Goal: Task Accomplishment & Management: Complete application form

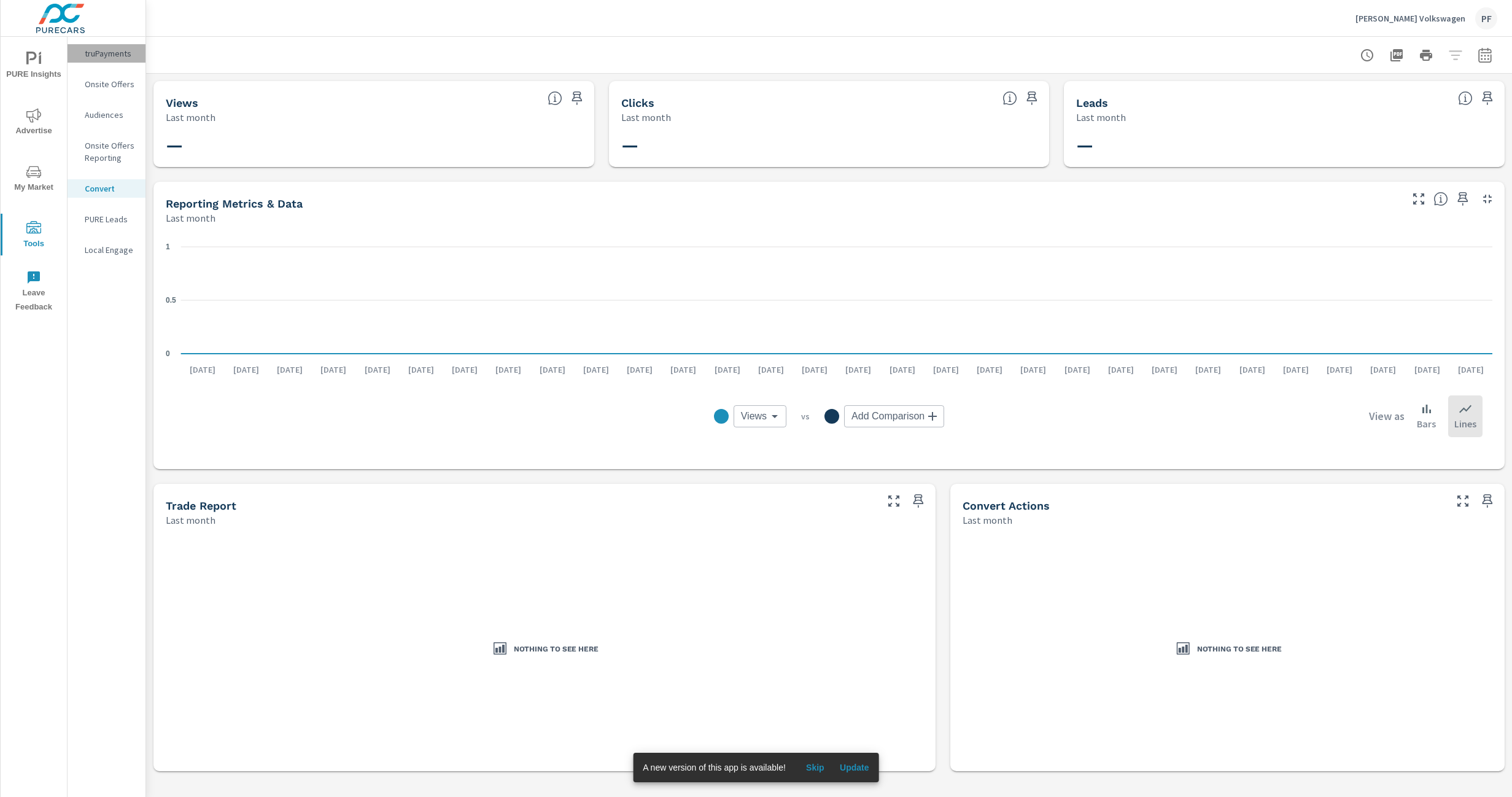
click at [100, 54] on p "truPayments" at bounding box center [110, 53] width 51 height 12
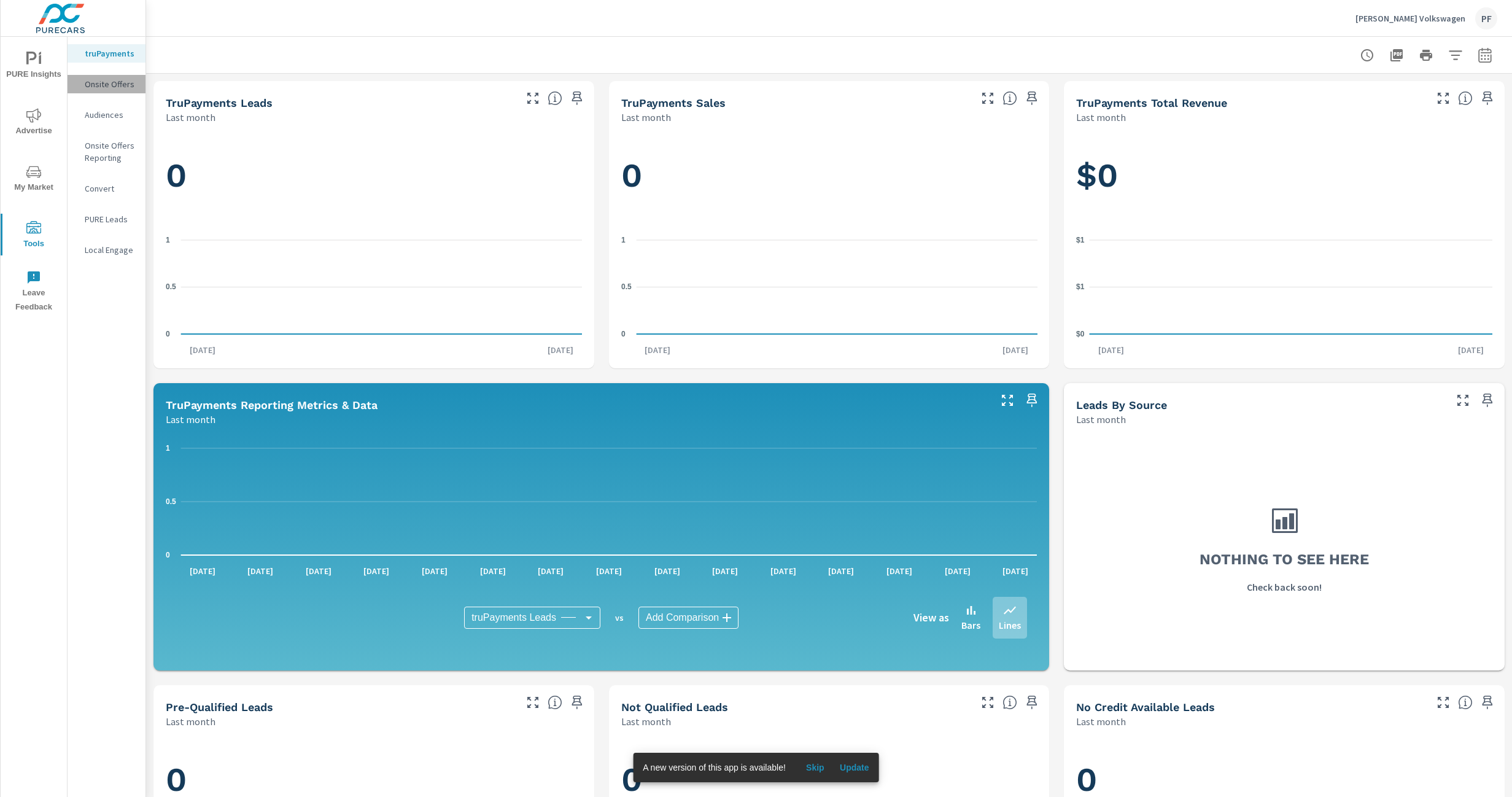
click at [95, 87] on p "Onsite Offers" at bounding box center [110, 84] width 51 height 12
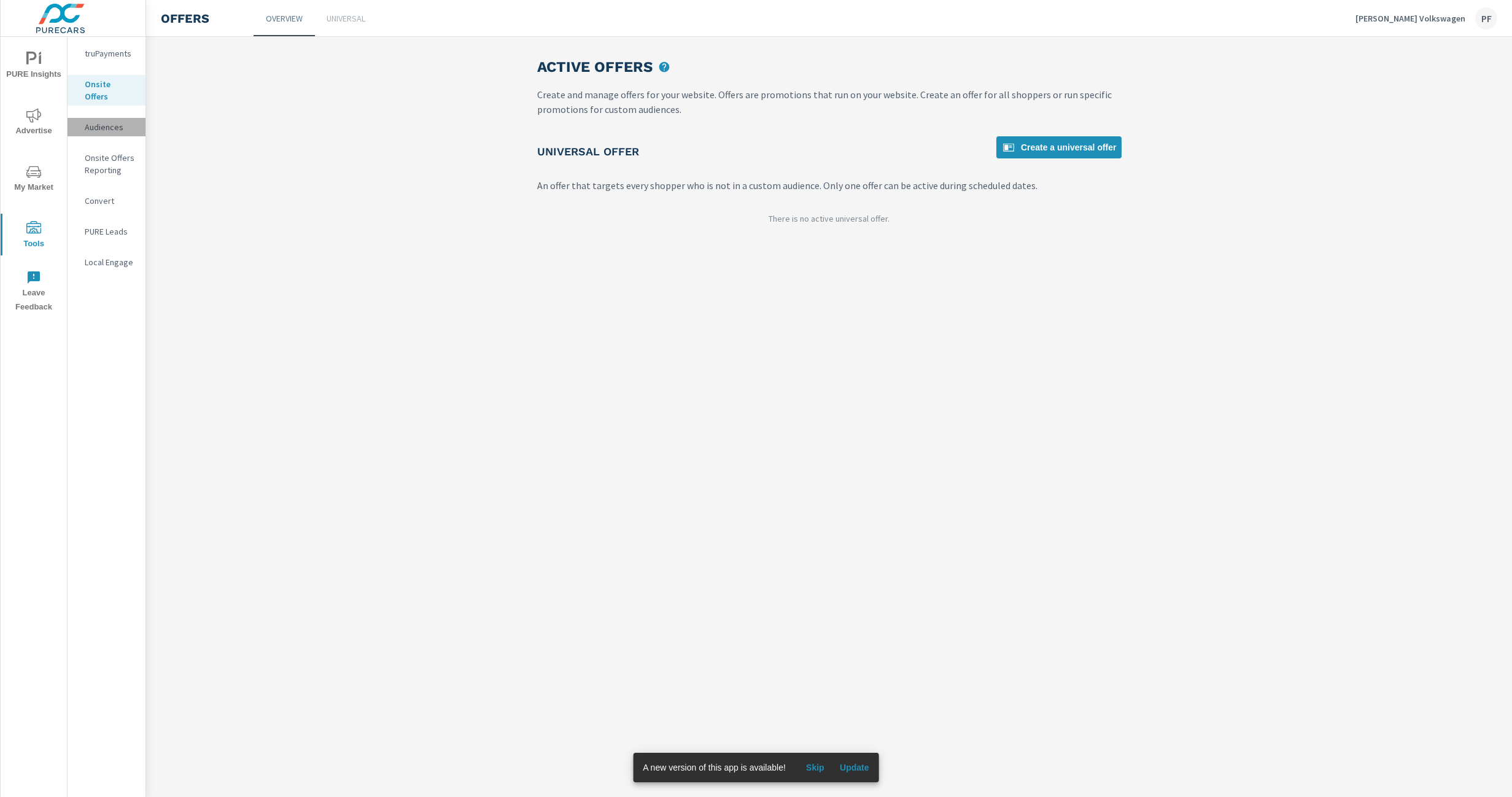
click at [96, 118] on div "Audiences" at bounding box center [106, 127] width 78 height 19
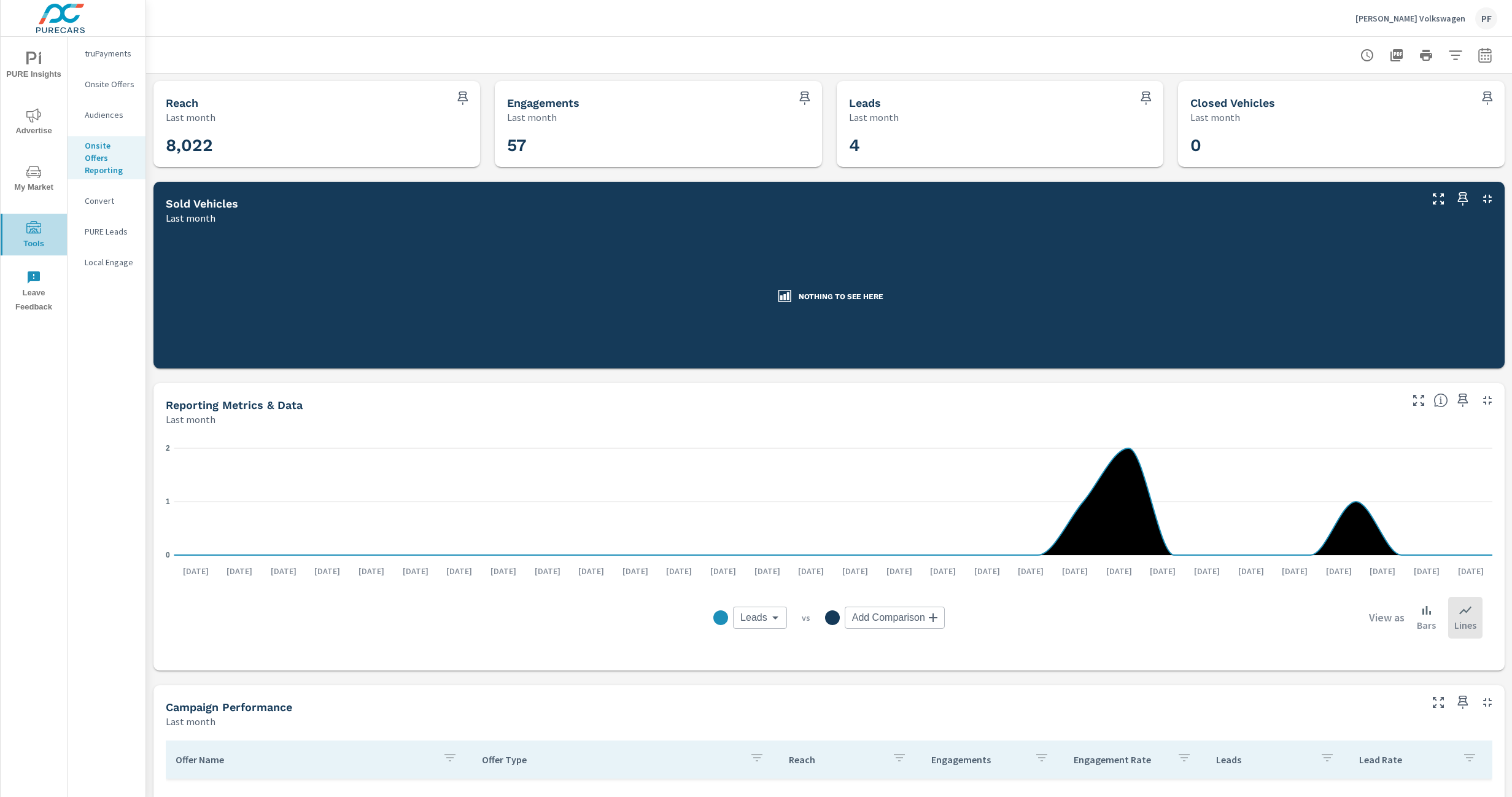
click at [24, 238] on span "Tools" at bounding box center [33, 236] width 59 height 30
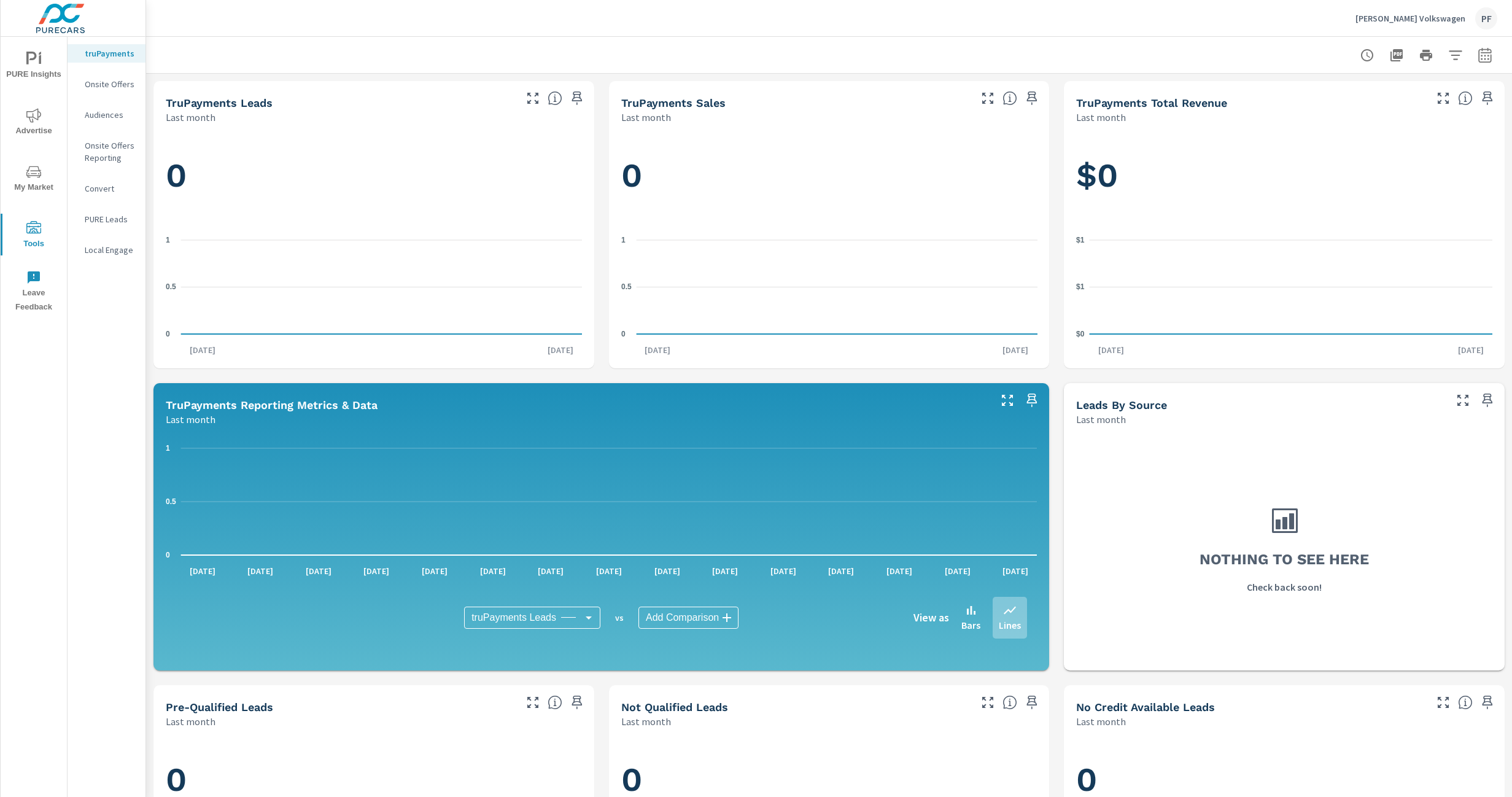
click at [114, 83] on p "Onsite Offers" at bounding box center [110, 84] width 51 height 12
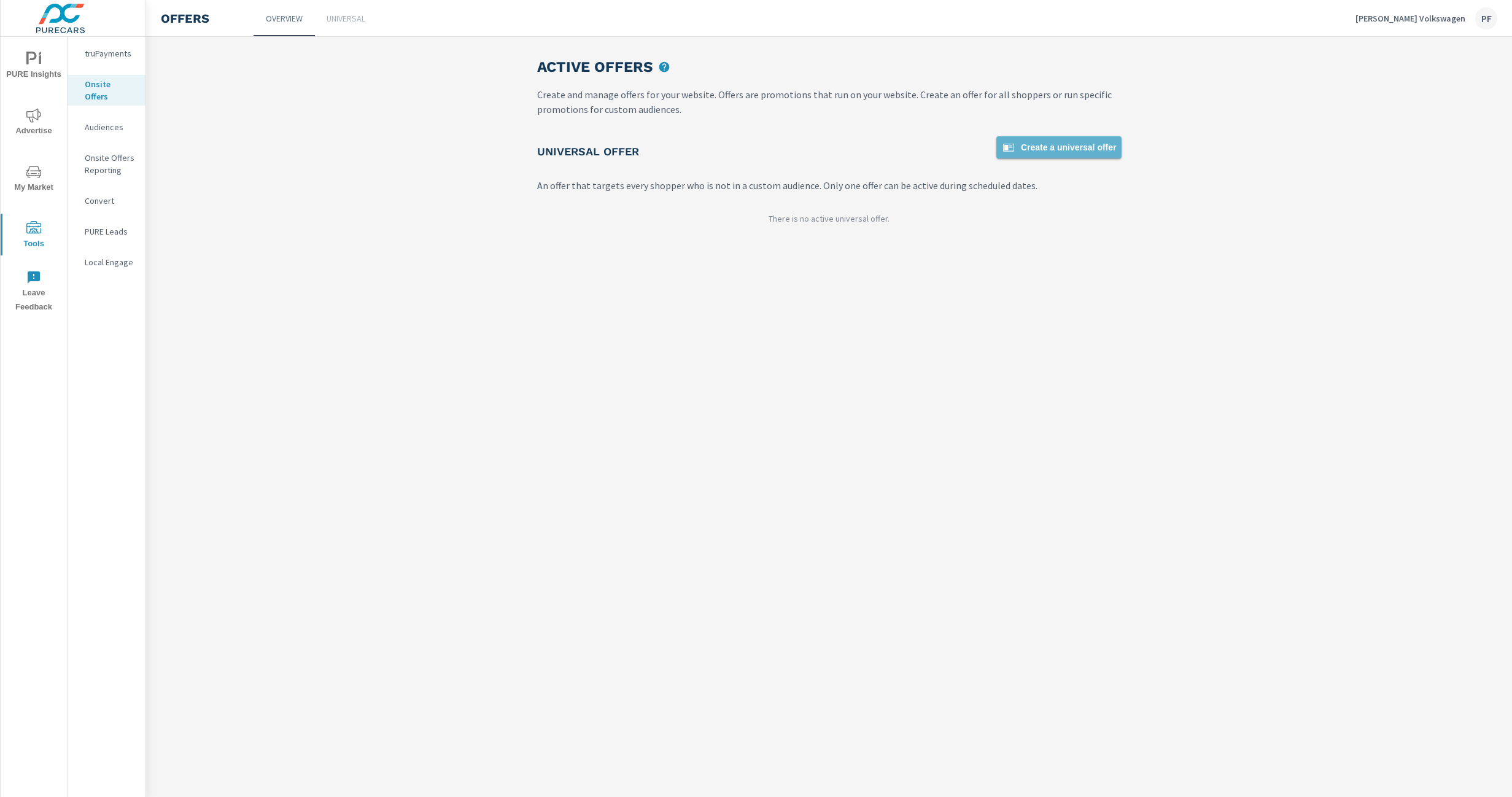
click at [1038, 148] on span "Create a universal offer" at bounding box center [1058, 147] width 115 height 15
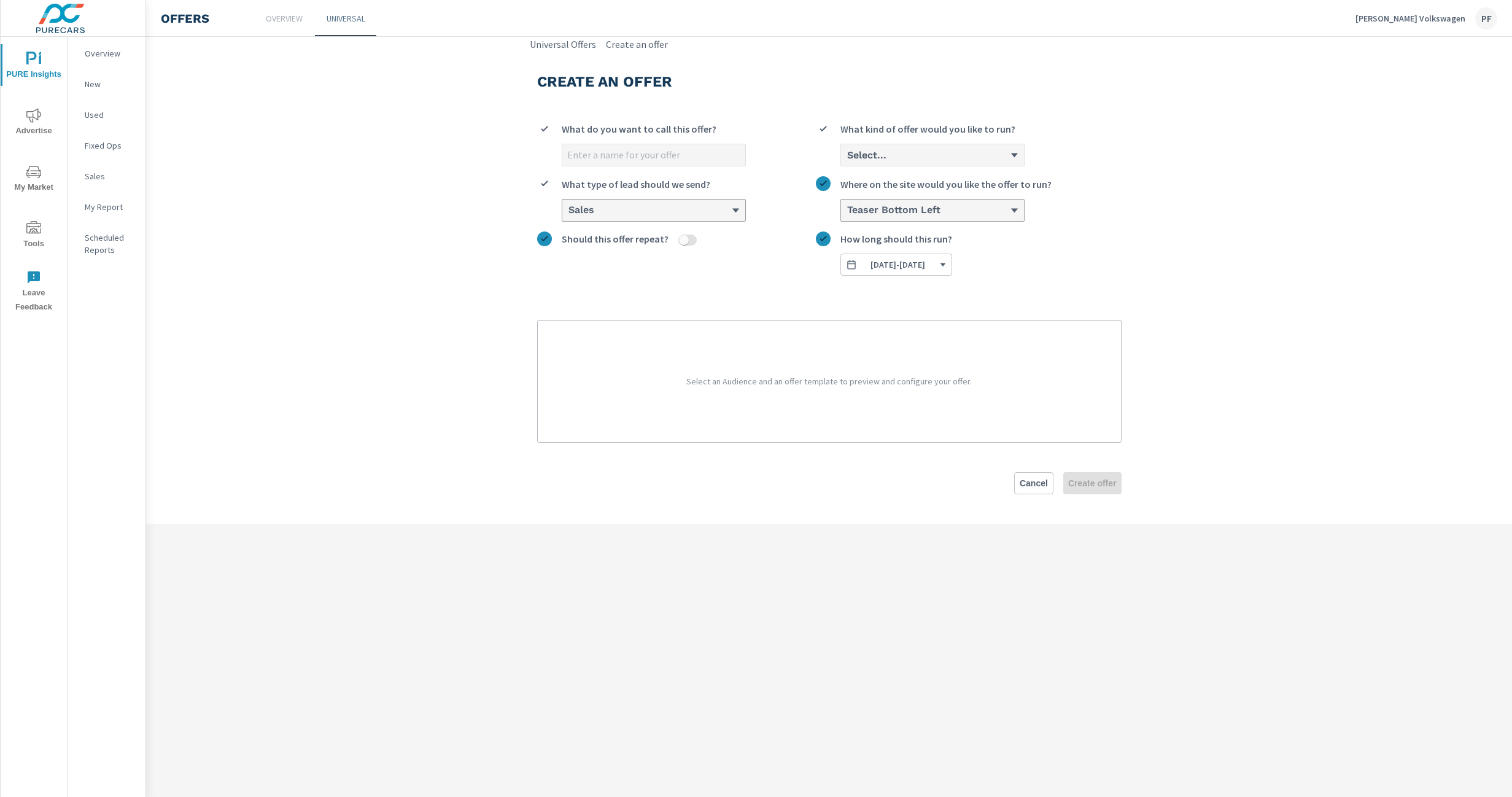
click at [928, 146] on div "Select..." at bounding box center [932, 155] width 183 height 21
click at [847, 150] on input "Select... What kind of offer would you like to run?" at bounding box center [847, 155] width 1 height 11
click at [876, 183] on li "Cash" at bounding box center [932, 180] width 183 height 23
click at [847, 161] on input "option Cash focused, 1 of 3. 3 results available. Use Up and Down to choose opt…" at bounding box center [847, 155] width 1 height 11
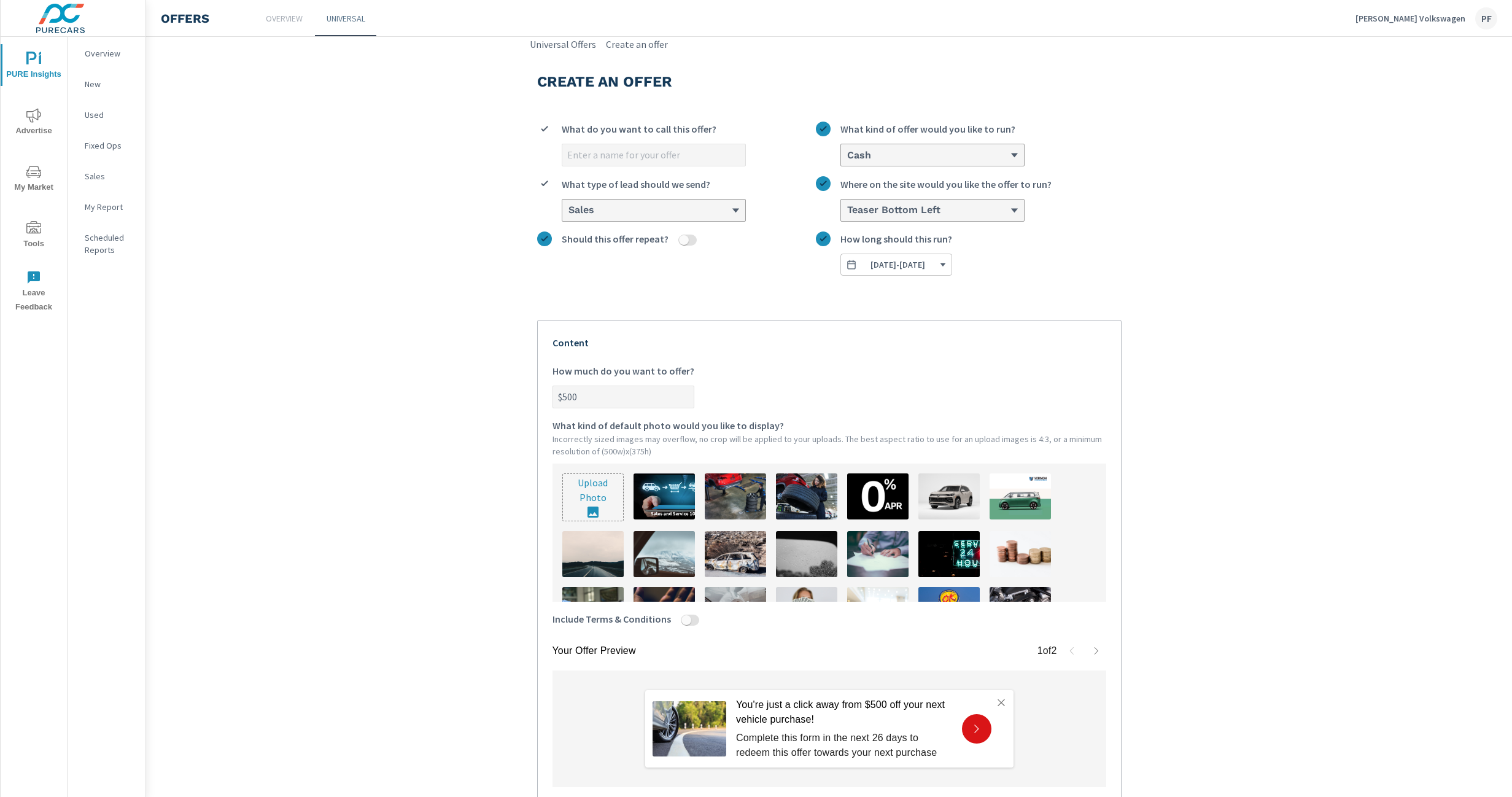
click at [600, 397] on input "$500" at bounding box center [623, 397] width 140 height 21
drag, startPoint x: 599, startPoint y: 395, endPoint x: 524, endPoint y: 381, distance: 76.3
click at [524, 381] on div "Create an offer What do you want to call this offer? Cash What kind of offer wo…" at bounding box center [829, 467] width 614 height 832
click at [833, 376] on label "$500 How much do you want to offer?" at bounding box center [829, 386] width 554 height 45
click at [693, 386] on input "$500" at bounding box center [623, 397] width 140 height 21
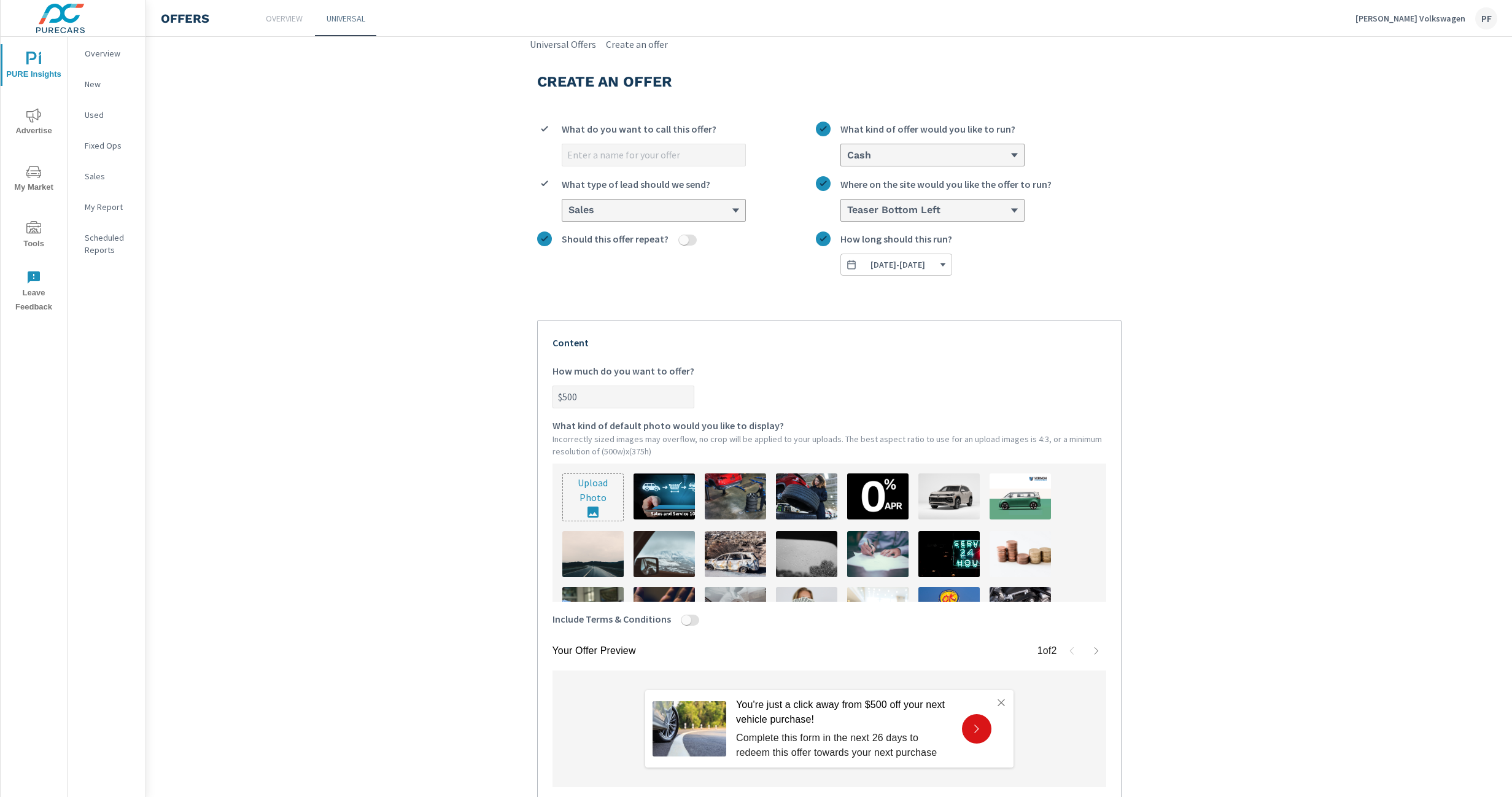
scroll to position [7, 0]
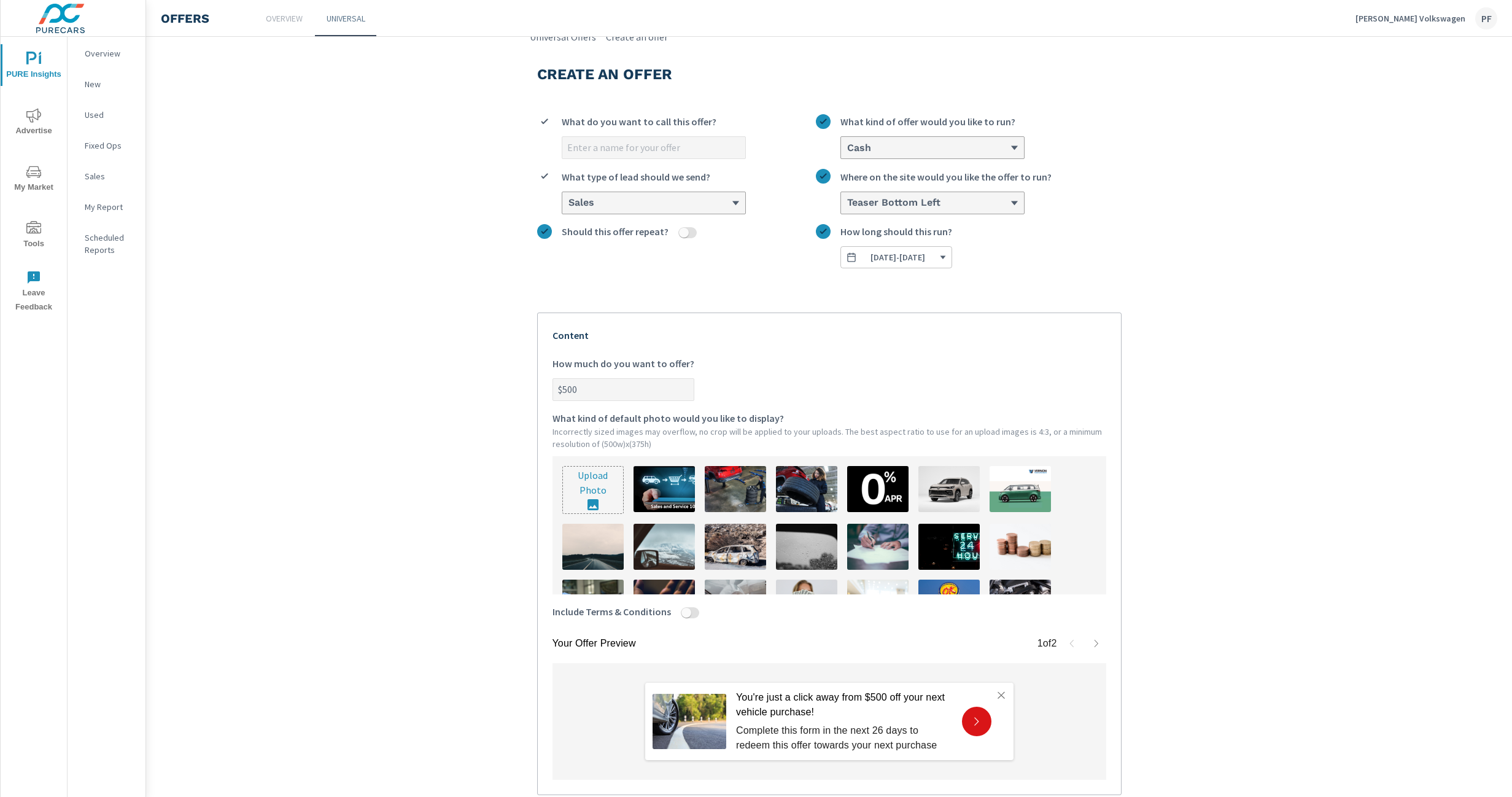
click at [831, 376] on label "$500 How much do you want to offer?" at bounding box center [829, 378] width 554 height 45
click at [693, 379] on input "$500" at bounding box center [623, 390] width 140 height 21
click at [773, 407] on div "What kind of default photo would you like to display? Incorrectly sized images …" at bounding box center [829, 497] width 554 height 194
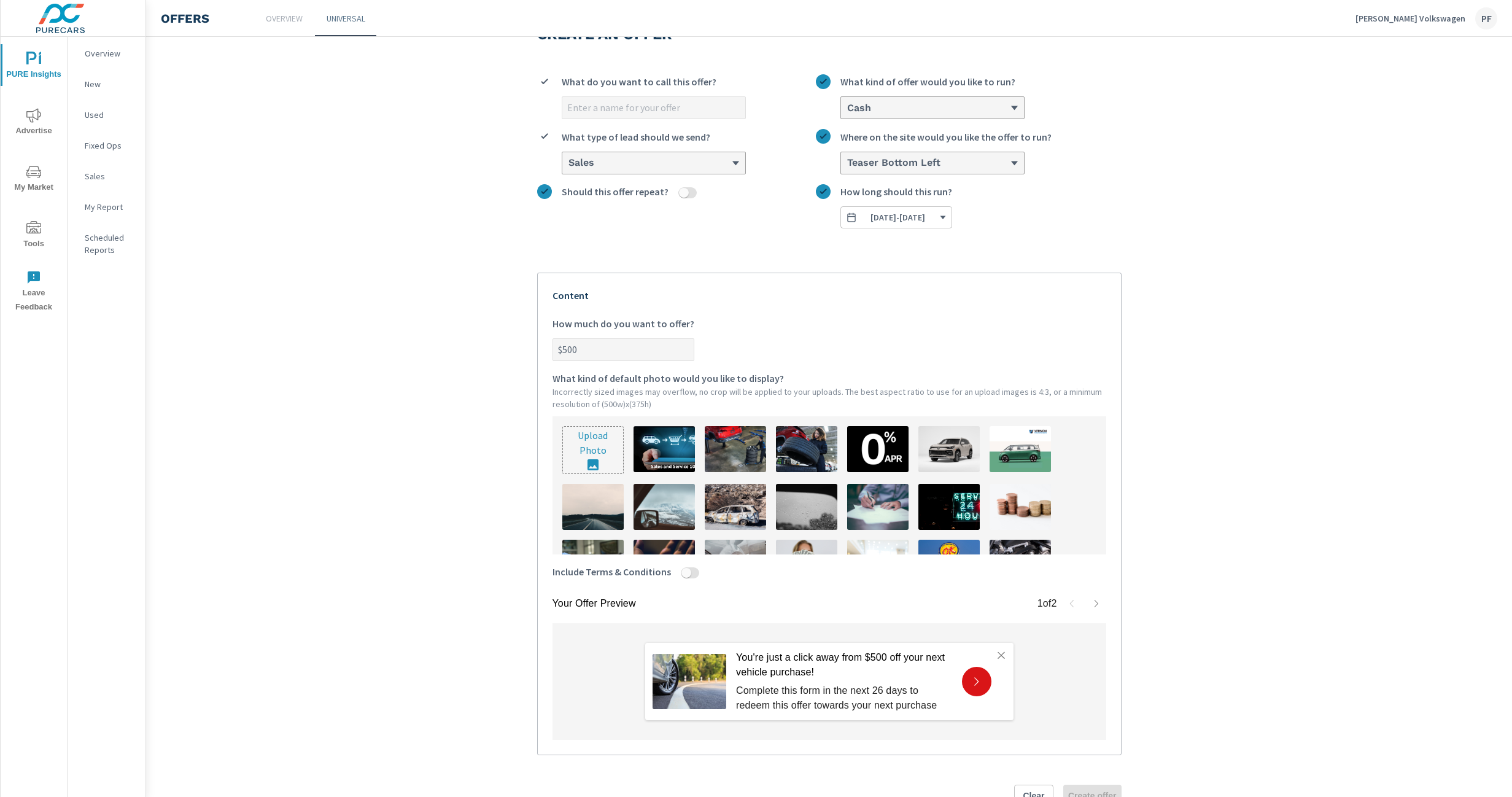
scroll to position [0, 0]
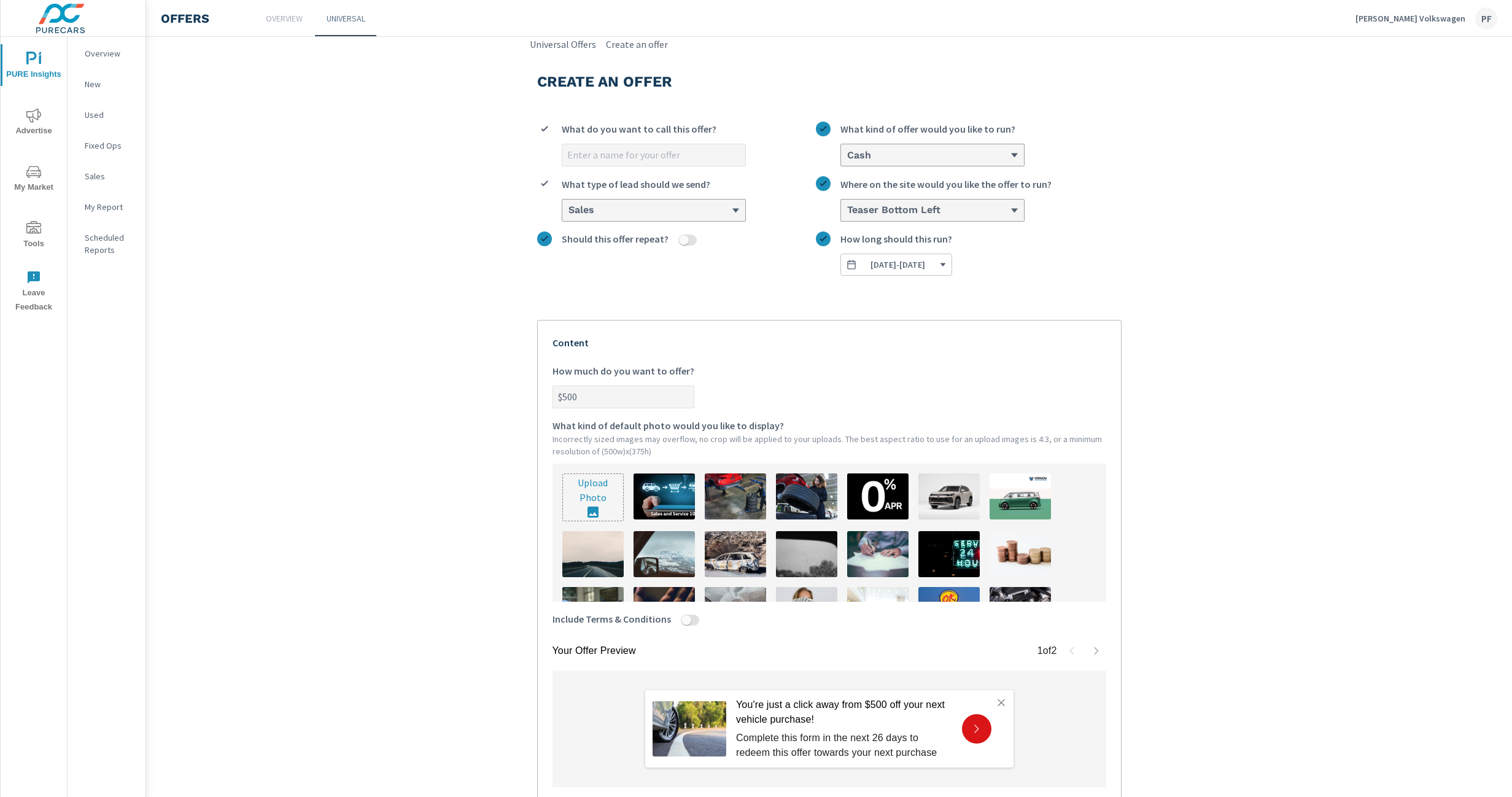
click at [860, 159] on h6 "Cash" at bounding box center [859, 155] width 24 height 12
click at [847, 159] on input "Cash What kind of offer would you like to run?" at bounding box center [847, 155] width 1 height 11
click at [872, 208] on p "Custom" at bounding box center [867, 202] width 33 height 15
click at [847, 161] on input "option Cash, selected. option Custom focused, 2 of 3. 3 results available. Use …" at bounding box center [847, 155] width 1 height 11
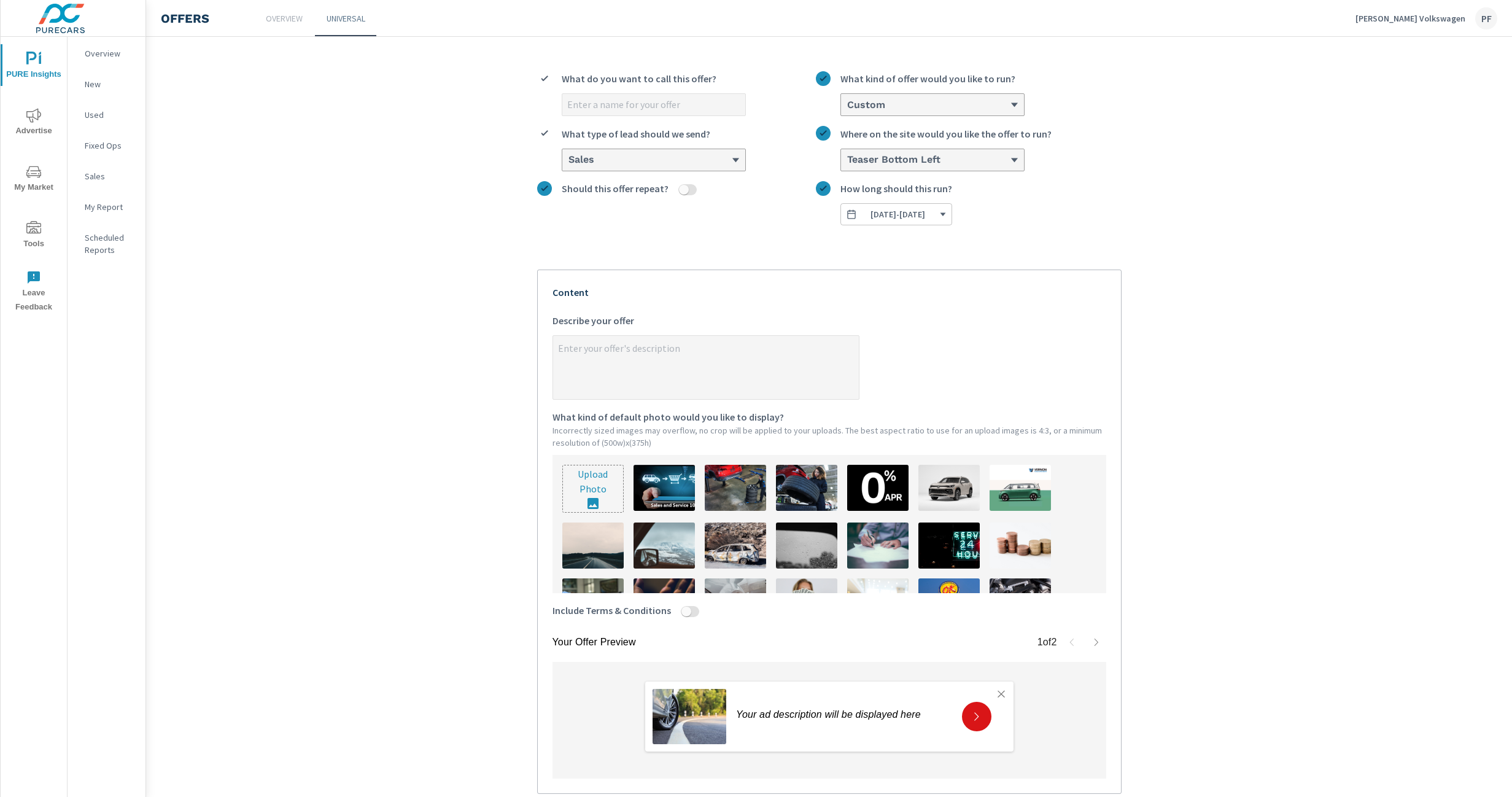
scroll to position [51, 0]
type textarea "x"
click at [604, 362] on textarea "x Describe your offer" at bounding box center [705, 367] width 305 height 61
paste textarea "Lower payment? Let’s try."
type textarea "Lower payment? Let’s try."
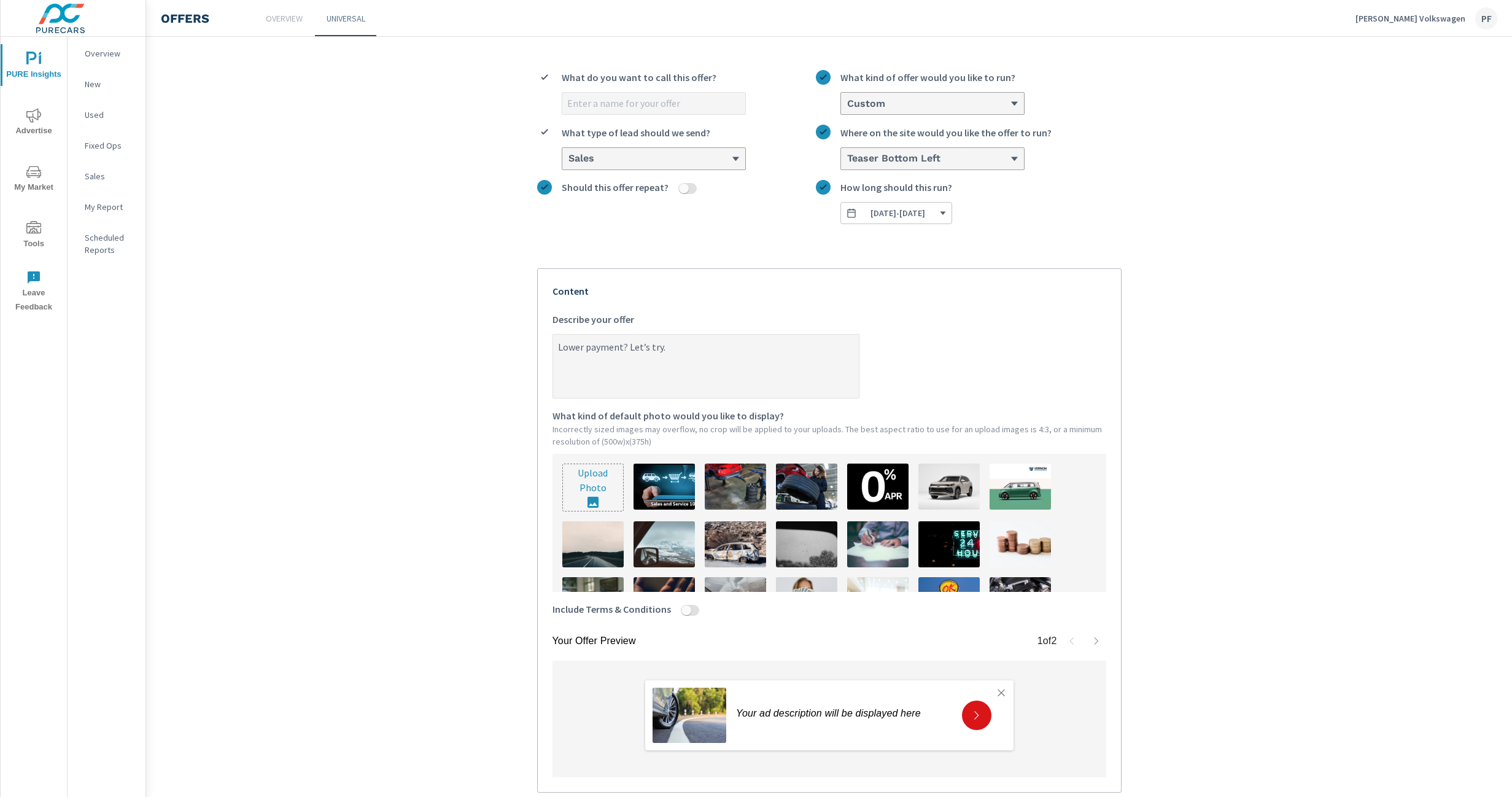
type textarea "x"
type textarea "Lower payment? Let’s try."
type textarea "x"
type textarea "Lower payment? Let’s try."
type textarea "x"
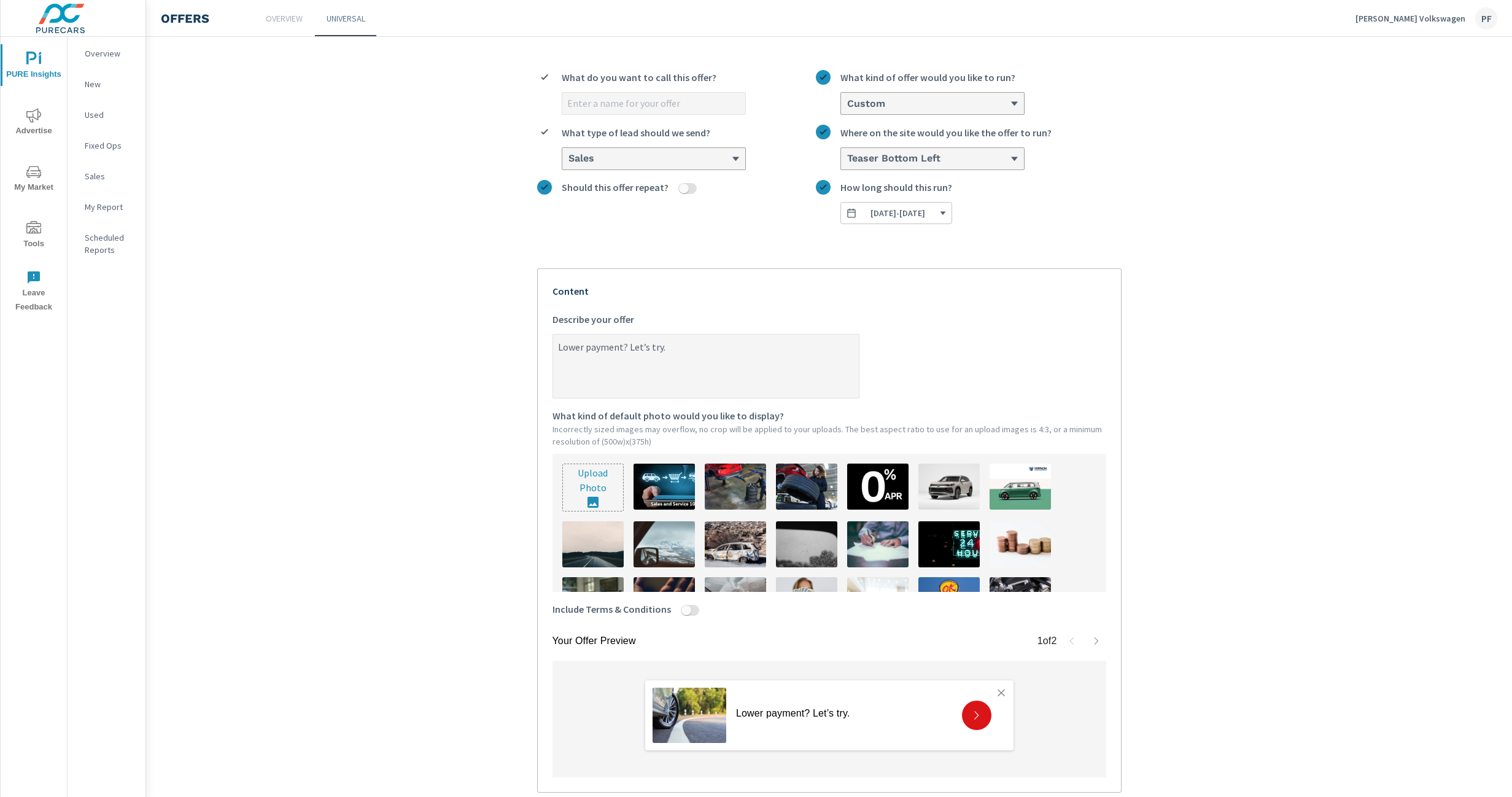
paste textarea "Free consult with real humans who speak “car math.”"
type textarea "Lower payment? Let’s try. Free consult with real humans who speak “car math.”"
type textarea "x"
click at [663, 346] on textarea "Lower payment? Let’s try. Free consult with real humans who speak “car math.”" at bounding box center [705, 367] width 305 height 61
type textarea "Lower payment? Let’s try. CFree consult with real humans who speak “car math.”"
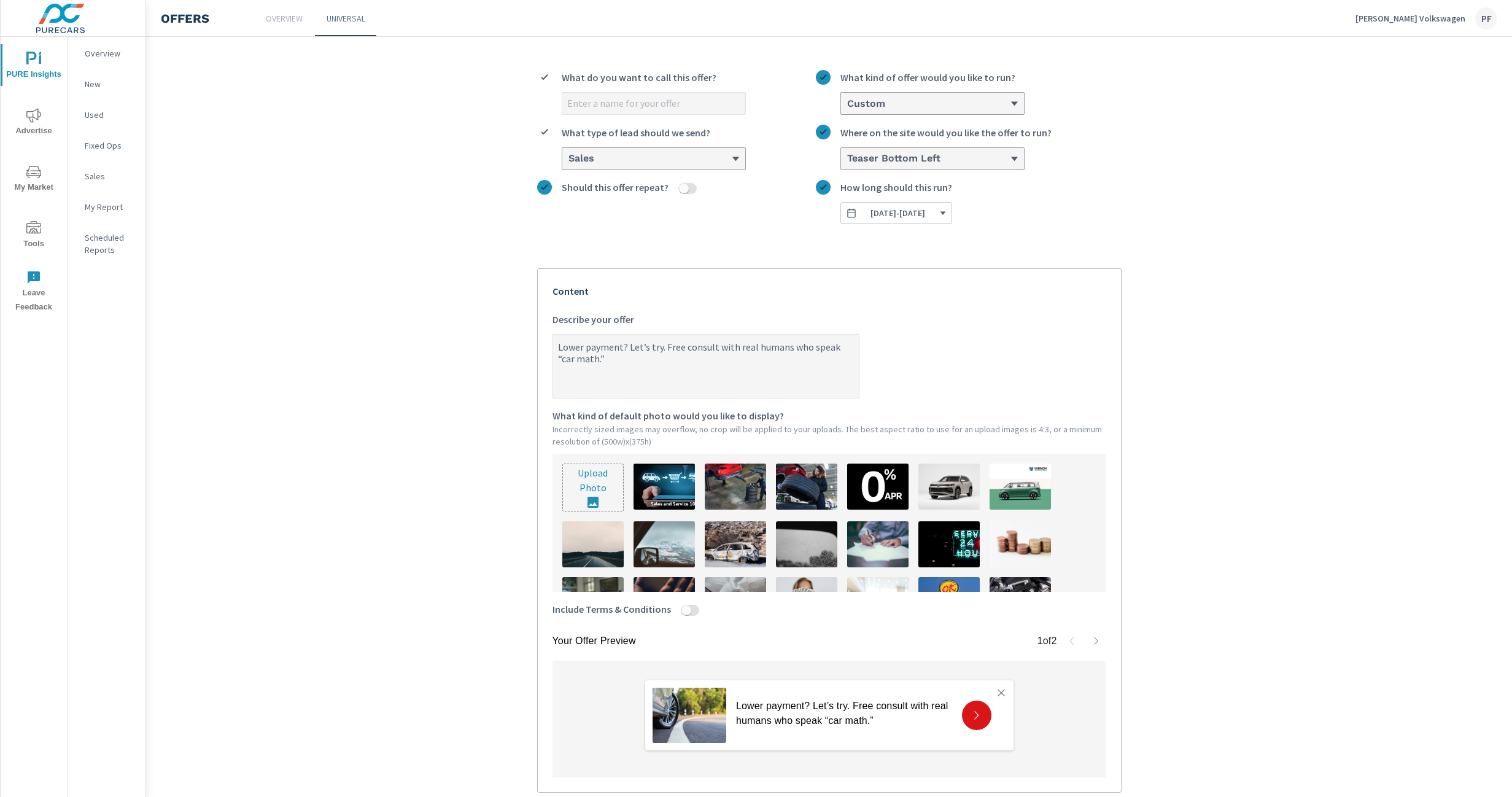
type textarea "x"
type textarea "Lower payment? Let’s try. ClFree consult with real humans who speak “car math.”"
type textarea "x"
type textarea "Lower payment? Let’s try. CliFree consult with real humans who speak “car math.”"
type textarea "x"
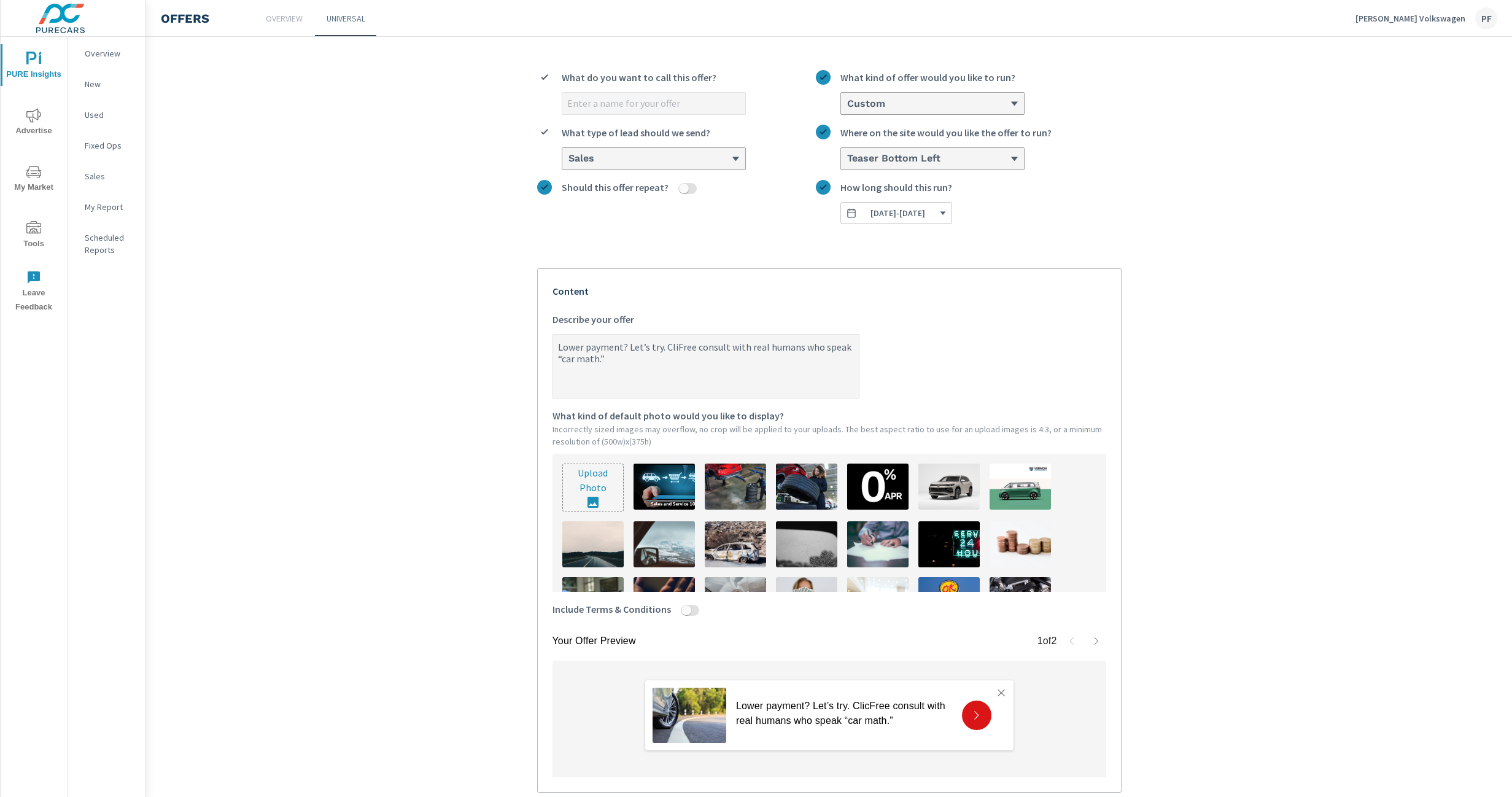
type textarea "Lower payment? Let’s try. ClicFree consult with real humans who speak “car math…"
type textarea "x"
type textarea "Lower payment? Let’s try. ClickFree consult with real humans who speak “car mat…"
type textarea "x"
type textarea "Lower payment? Let’s try. Click Free consult with real humans who speak “car ma…"
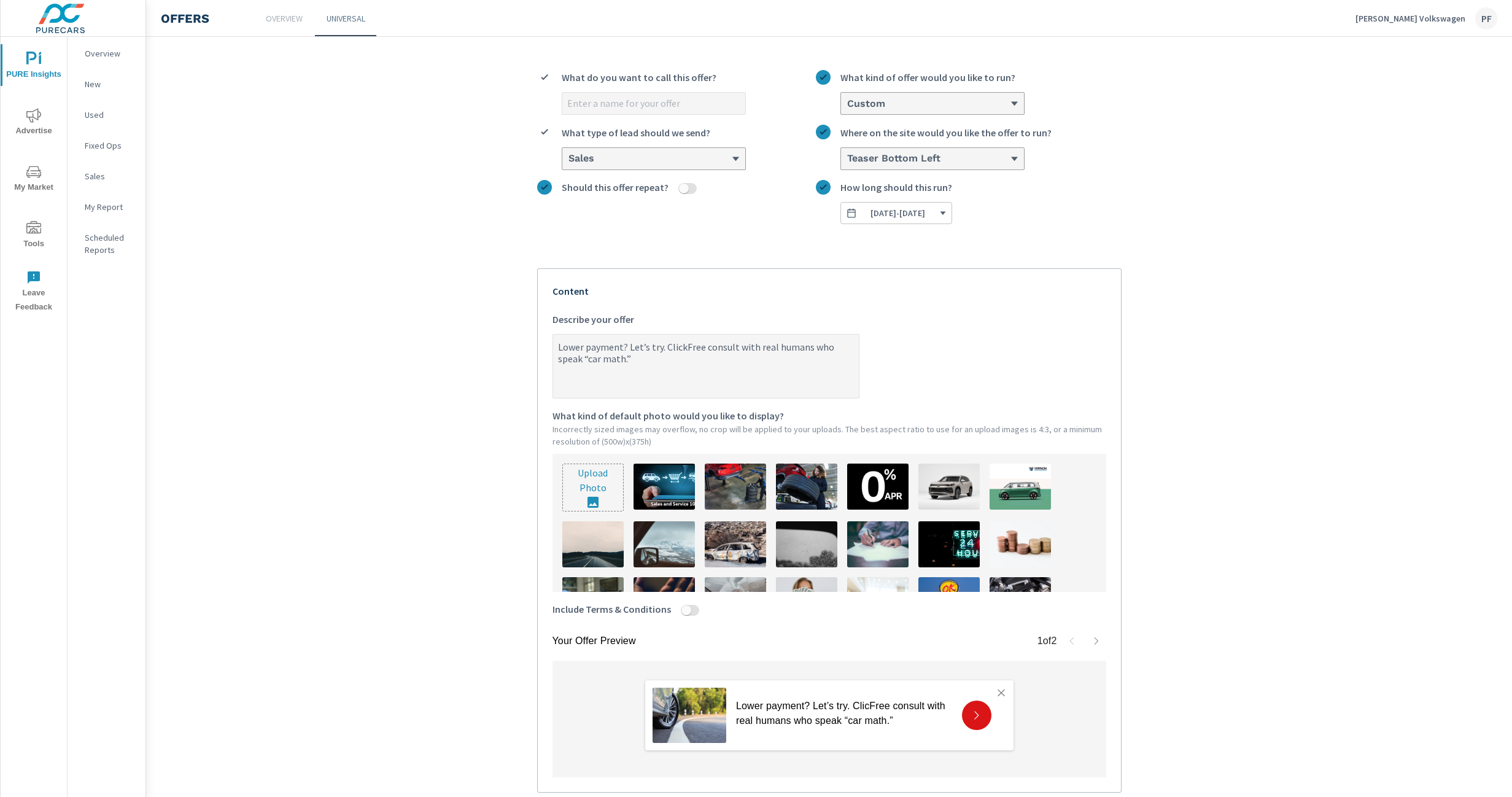
type textarea "x"
type textarea "Lower payment? Let’s try. Click hFree consult with real humans who speak “car m…"
type textarea "x"
type textarea "Lower payment? Let’s try. Click heFree consult with real humans who speak “car …"
type textarea "x"
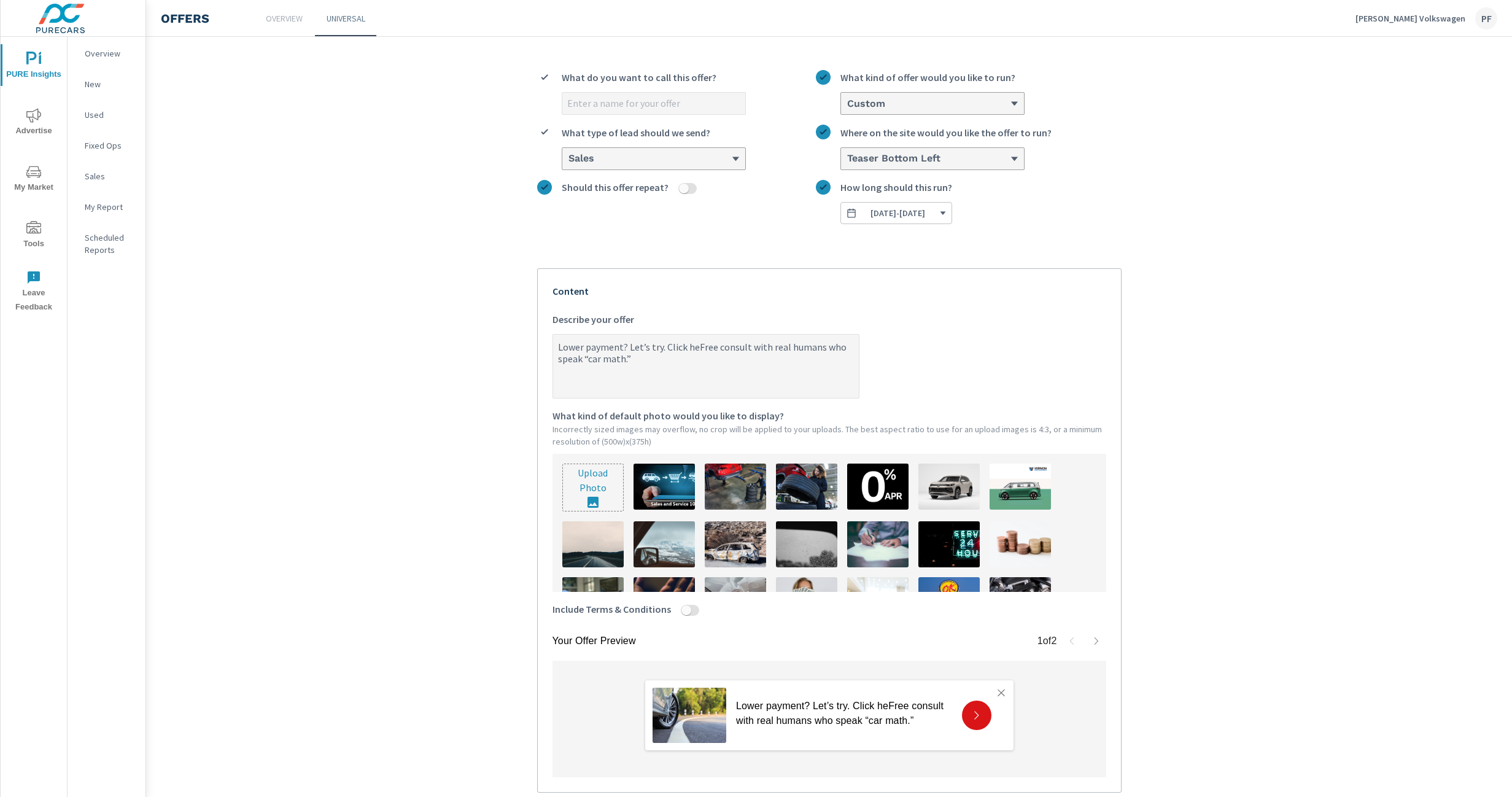
type textarea "Lower payment? Let’s try. Click herFree consult with real humans who speak “car…"
type textarea "x"
type textarea "Lower payment? Let’s try. Click hereFree consult with real humans who speak “ca…"
type textarea "x"
type textarea "Lower payment? Let’s try. Click here Free consult with real humans who speak “c…"
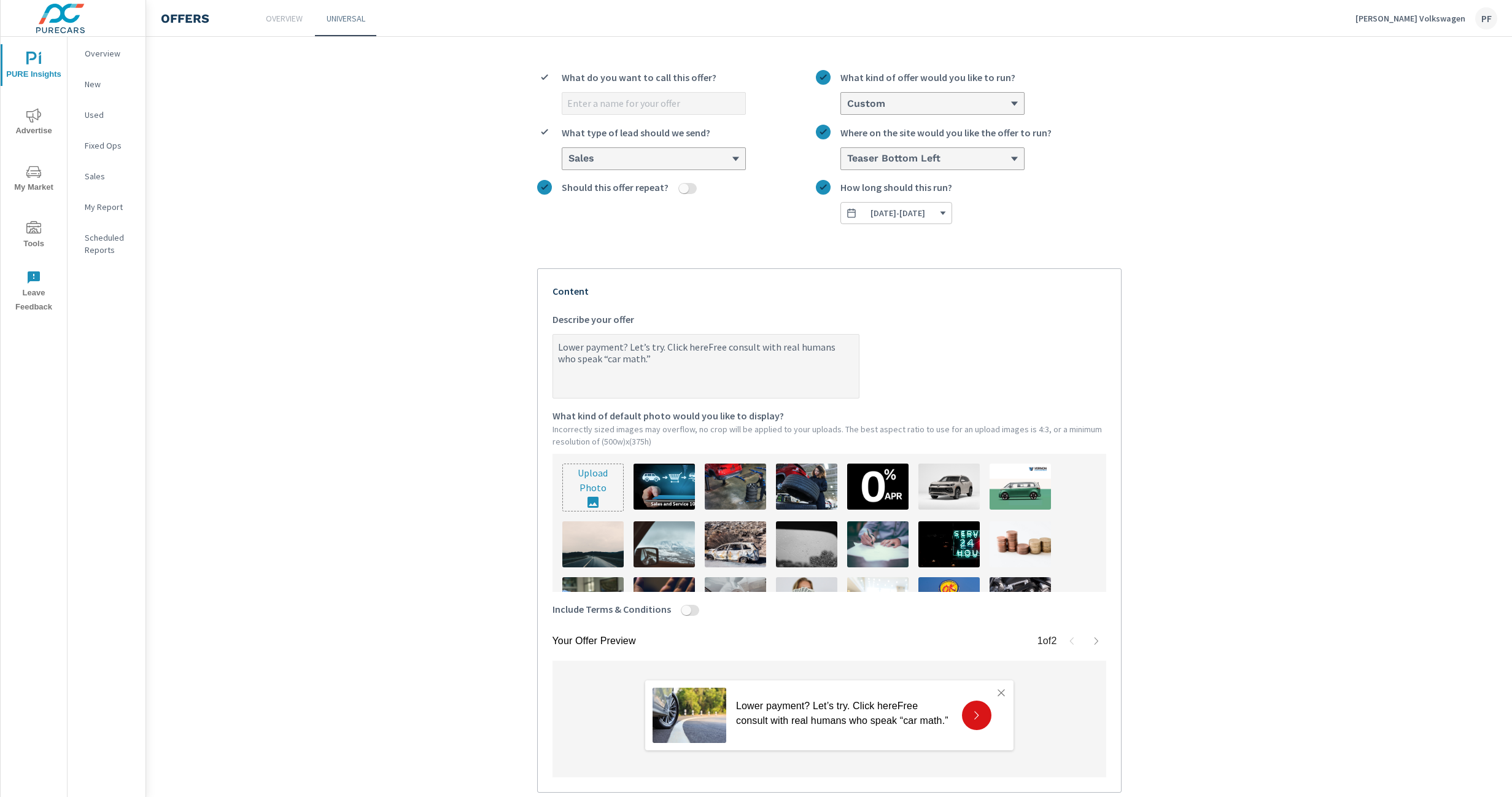
type textarea "x"
type textarea "Lower payment? Let’s try. Click here fFree consult with real humans who speak “…"
type textarea "x"
type textarea "Lower payment? Let’s try. Click here foFree consult with real humans who speak …"
type textarea "x"
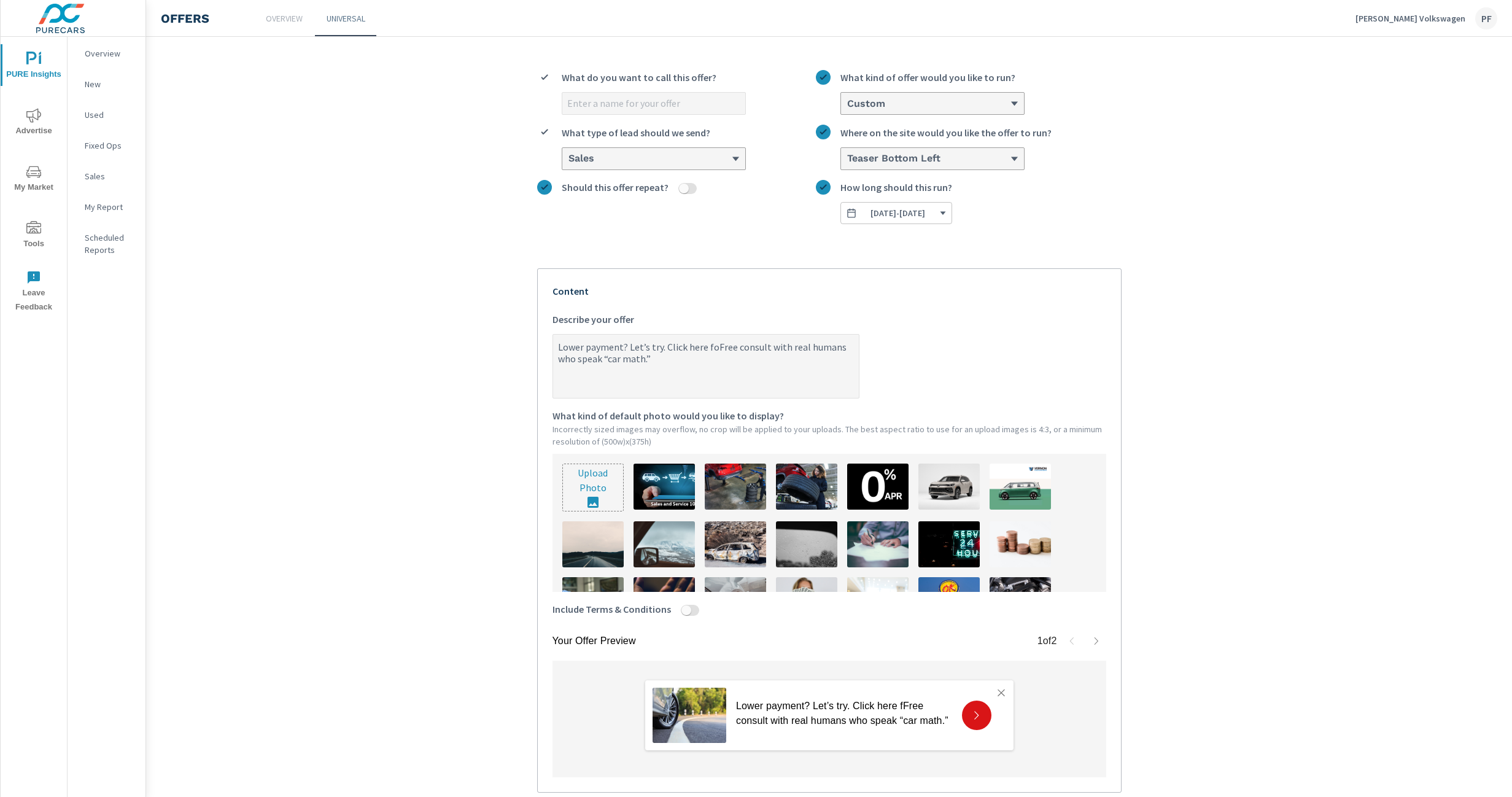
type textarea "Lower payment? Let’s try. Click here forFree consult with real humans who speak…"
type textarea "x"
type textarea "Lower payment? Let’s try. Click here for Free consult with real humans who spea…"
type textarea "x"
type textarea "Lower payment? Let’s try. Click here for ree consult with real humans who speak…"
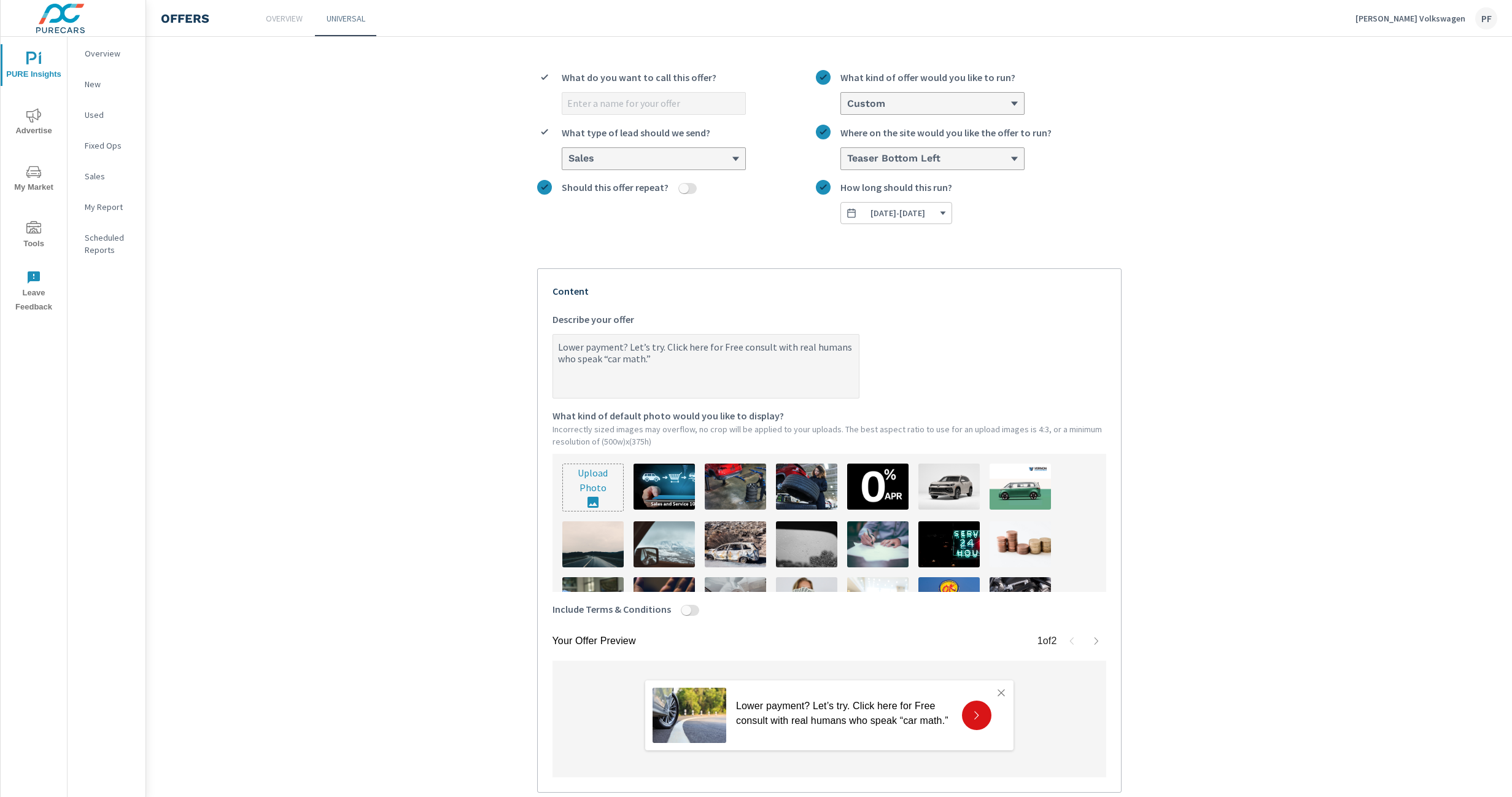
type textarea "x"
type textarea "Lower payment? Let’s try. Click here for free consult with real humans who spea…"
type textarea "x"
type textarea "Lower payment? Let’s try. Click here for afree consult with real humans who spe…"
type textarea "x"
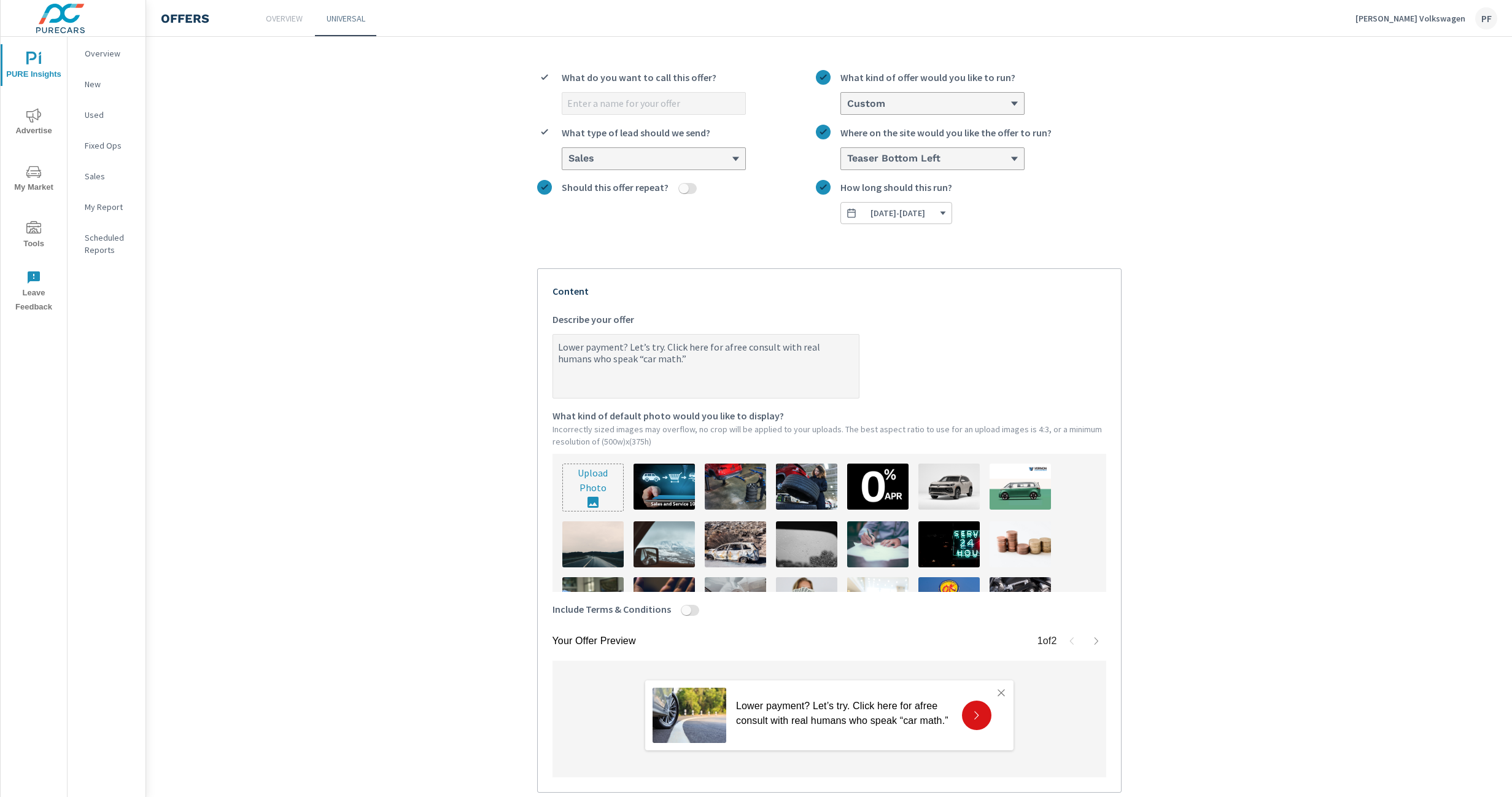
type textarea "Lower payment? Let’s try. Click here for a free consult with real humans who sp…"
type textarea "x"
type textarea "Lower payment? Let’s try. Click here for a free consulta with real humans who s…"
type textarea "x"
type textarea "Lower payment? Let’s try. Click here for a free consultat with real humans who …"
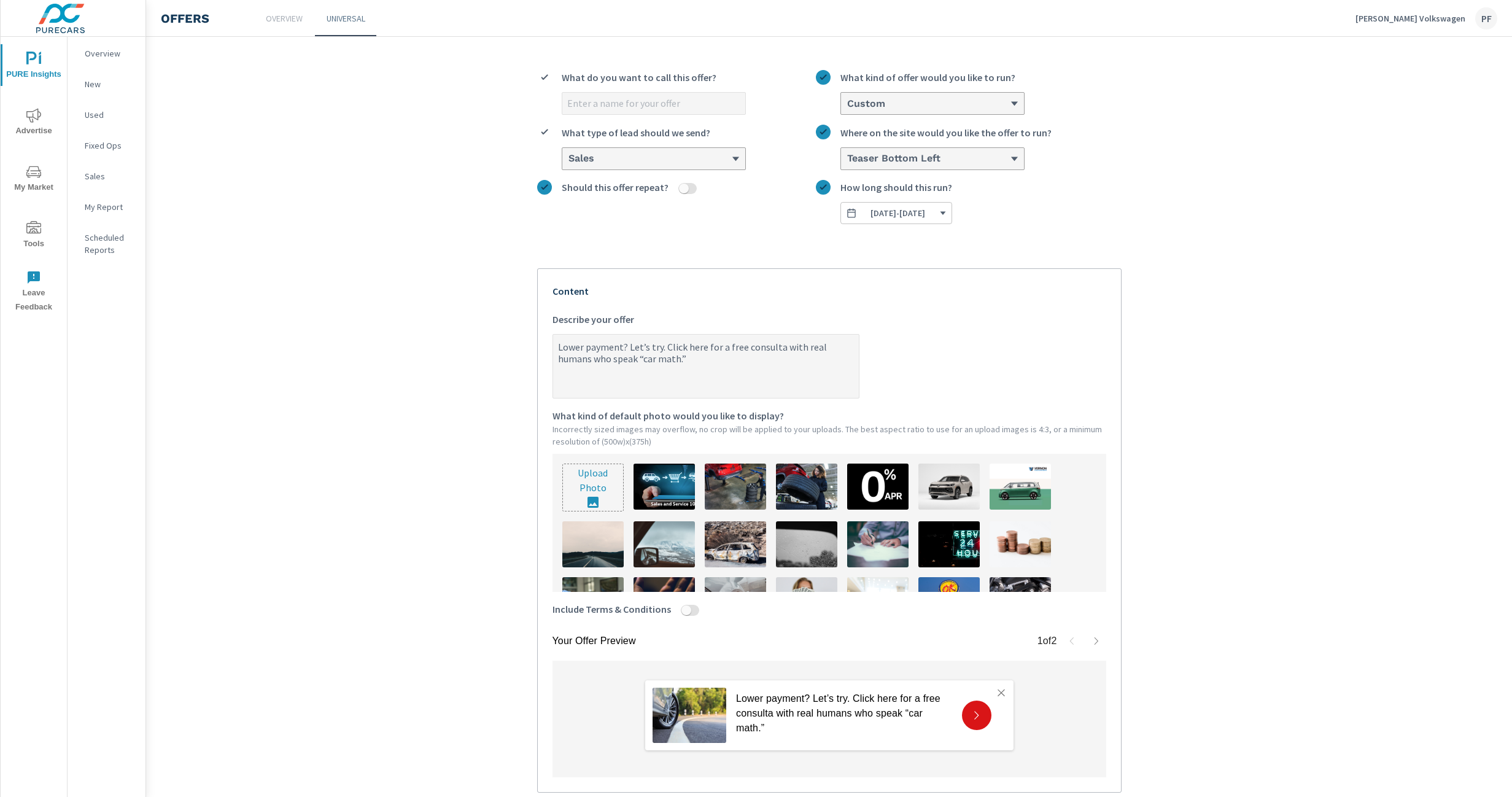
type textarea "x"
type textarea "Lower payment? Let’s try. Click here for a free consultati with real humans who…"
type textarea "x"
type textarea "Lower payment? Let’s try. Click here for a free consultatio with real humans wh…"
type textarea "x"
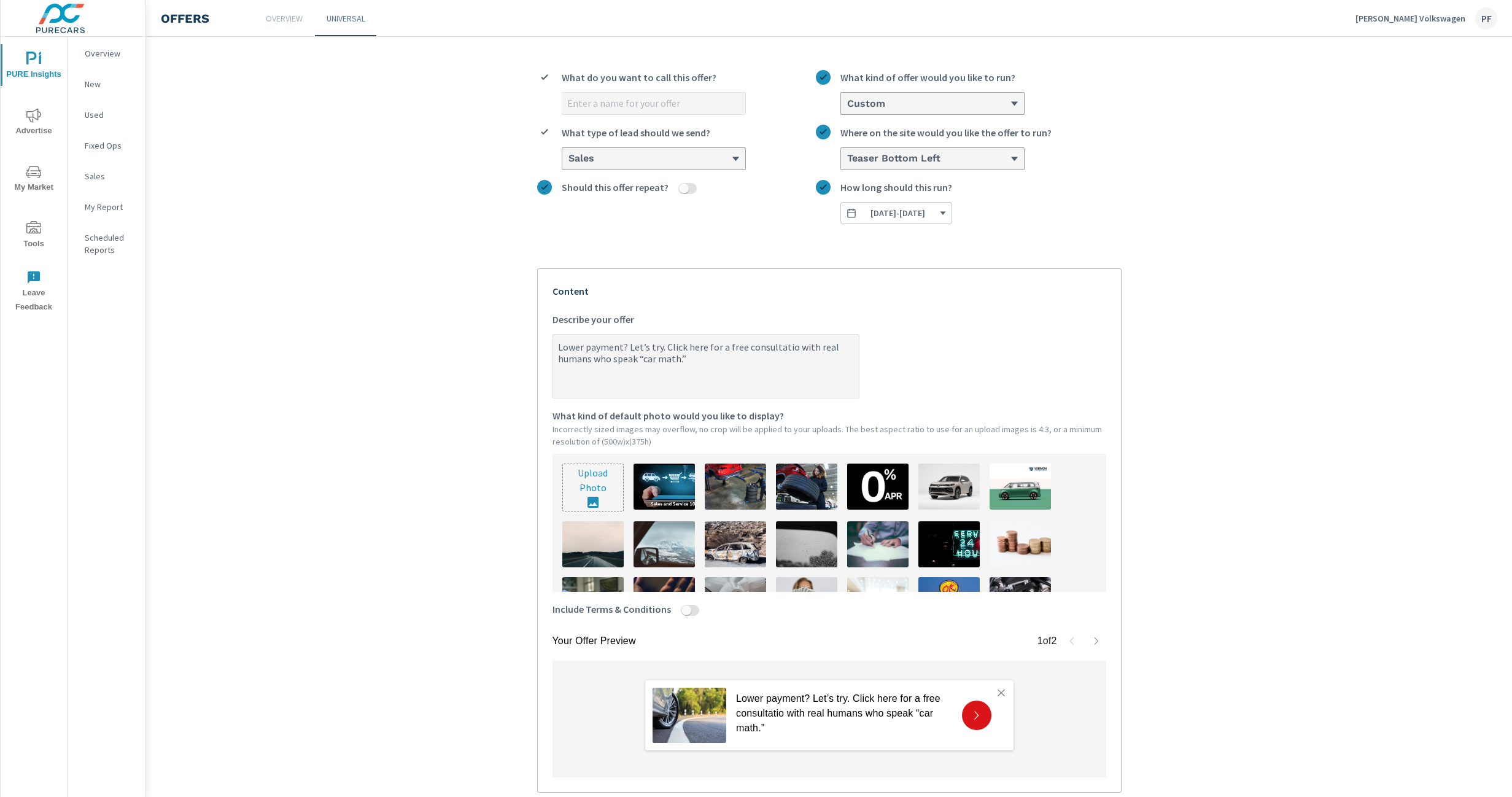
type textarea "Lower payment? Let’s try. Click here for a free consultation with real humans w…"
type textarea "x"
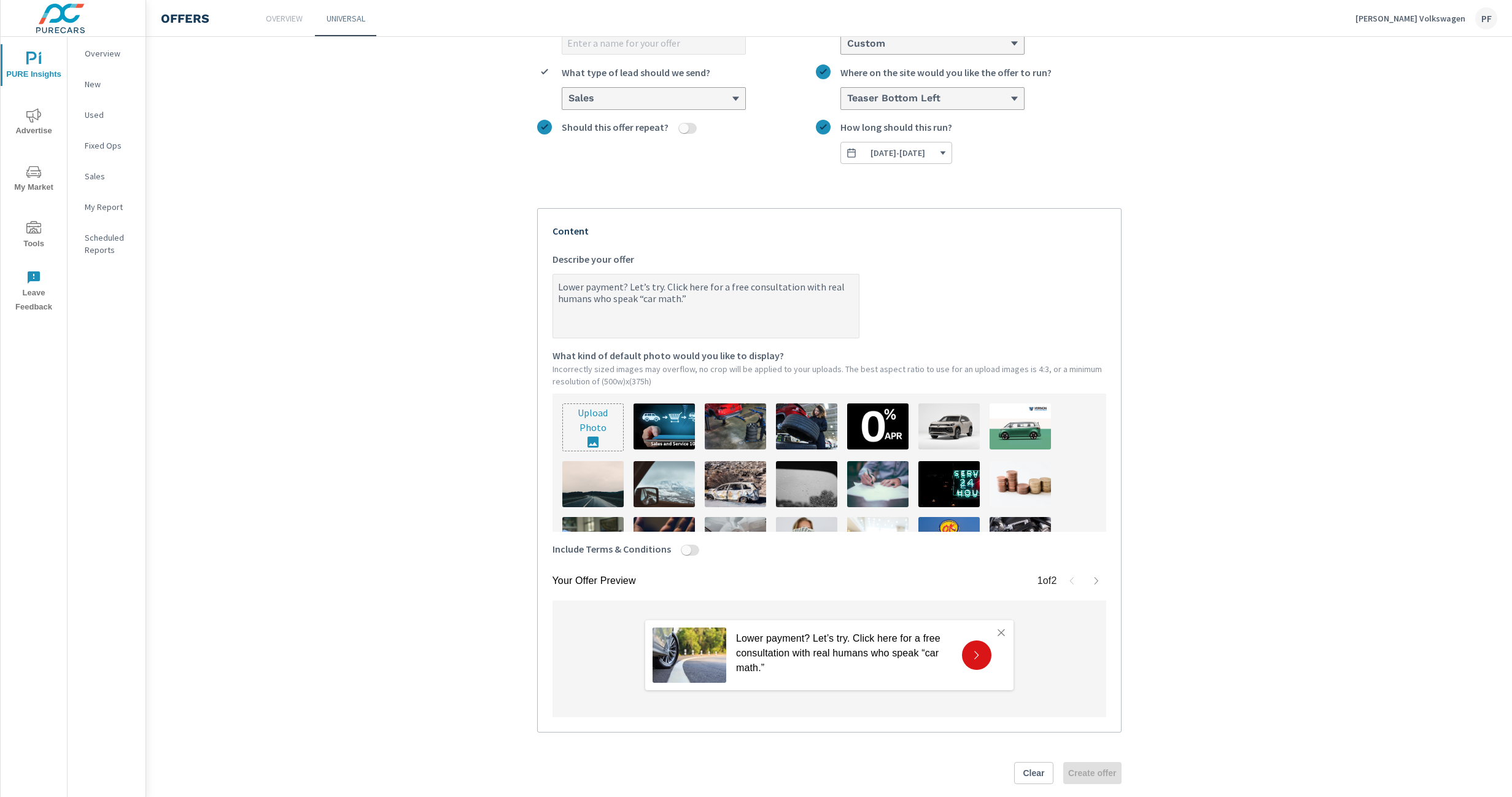
scroll to position [113, 0]
type textarea "Lower payment? Let’s try. Click here for a free consultation with real humans w…"
type textarea "x"
click at [560, 281] on textarea "Lower payment? Let’s try. Click here for a free consultation with real humans w…" at bounding box center [705, 306] width 305 height 61
drag, startPoint x: 620, startPoint y: 281, endPoint x: 526, endPoint y: 270, distance: 94.6
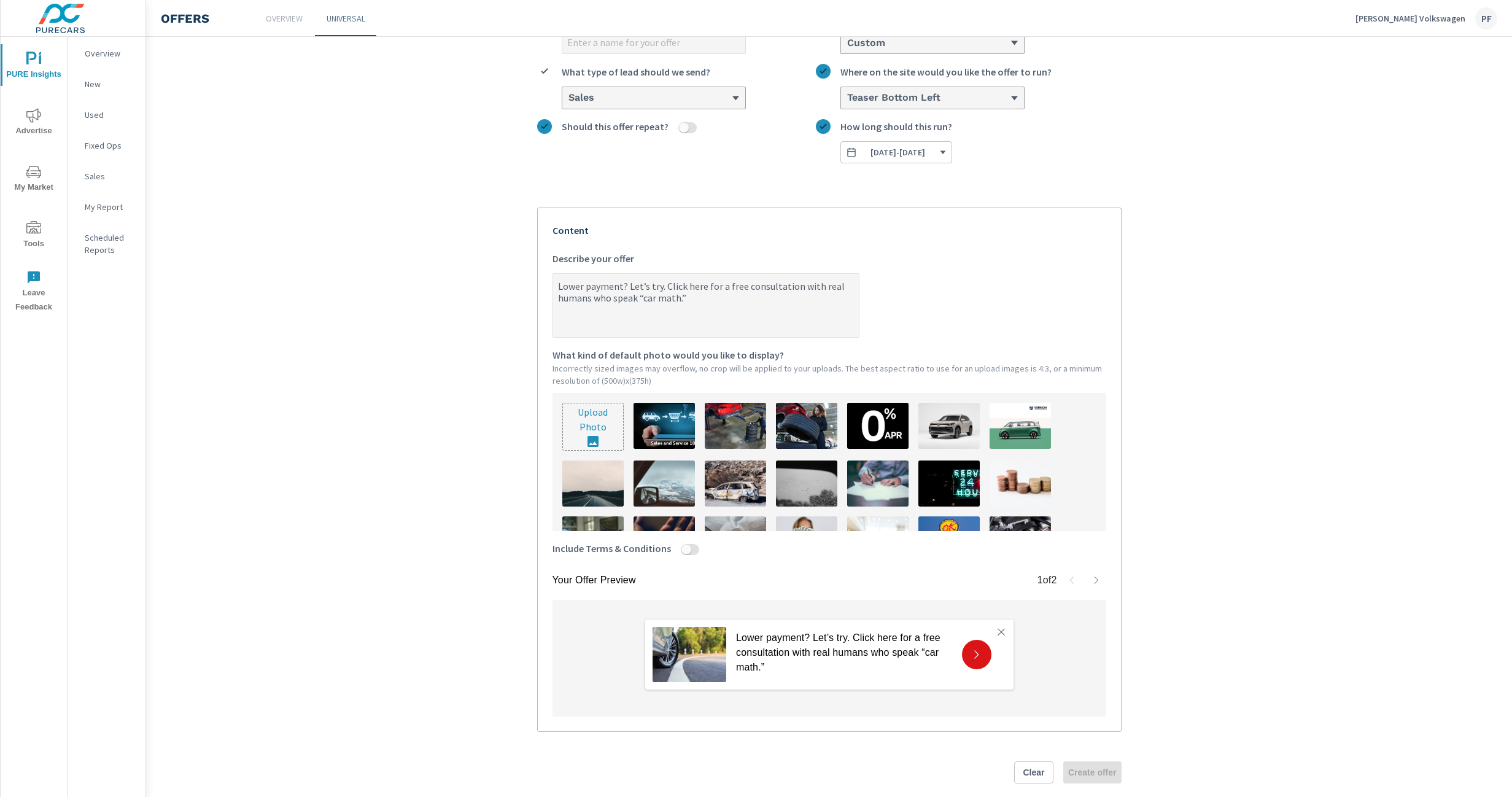
click at [526, 270] on div "Create an offer What do you want to call this offer? Custom What kind of offer …" at bounding box center [829, 376] width 614 height 874
type textarea "W? Let’s try. Click here for a free consultation with real humans who speak “ca…"
type textarea "x"
type textarea "Wa? Let’s try. Click here for a free consultation with real humans who speak “c…"
type textarea "x"
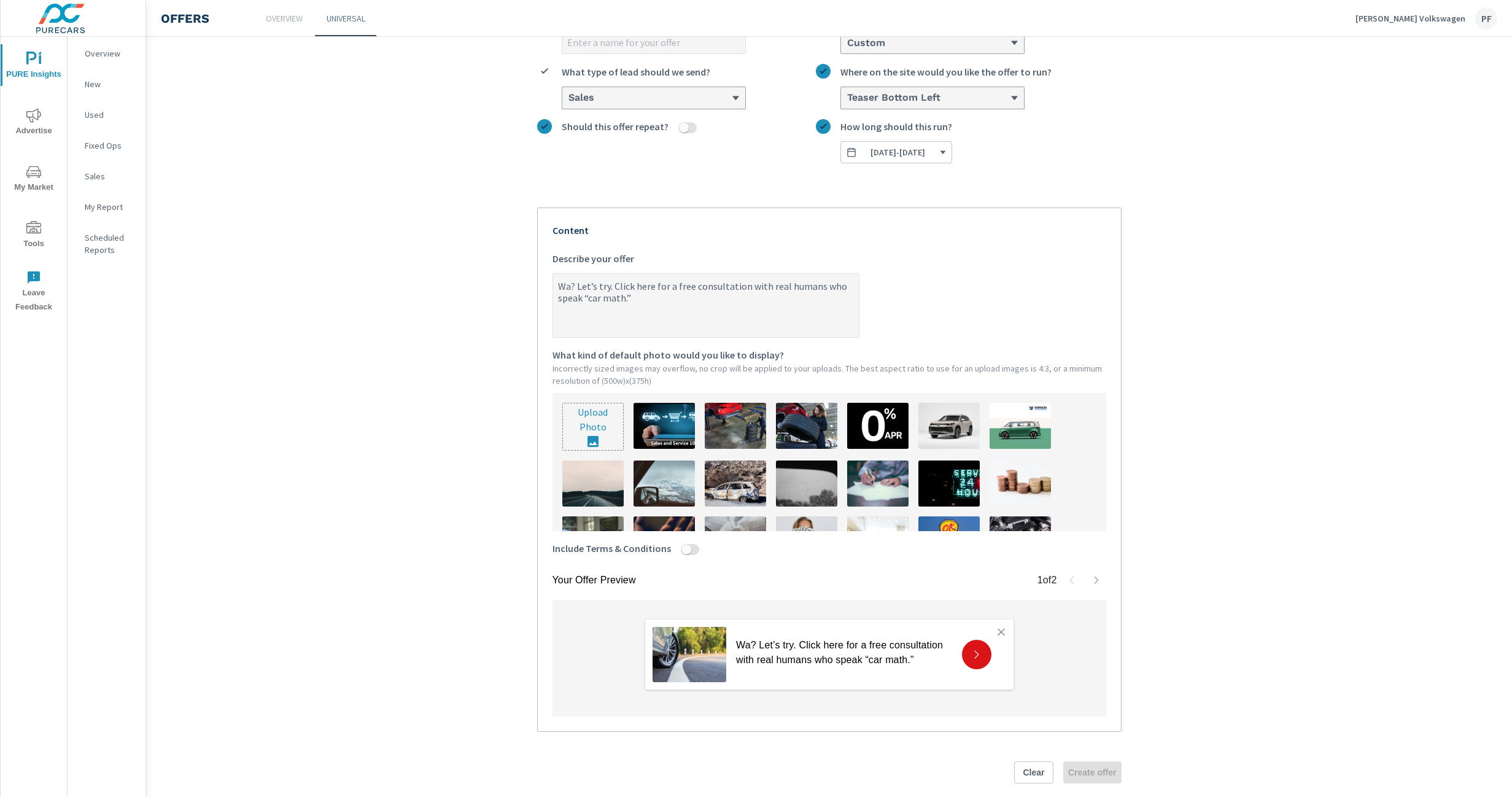
type textarea "Wan? Let’s try. Click here for a free consultation with real humans who speak “…"
type textarea "x"
type textarea "Want? Let’s try. Click here for a free consultation with real humans who speak …"
type textarea "x"
type textarea "Want ? Let’s try. Click here for a free consultation with real humans who speak…"
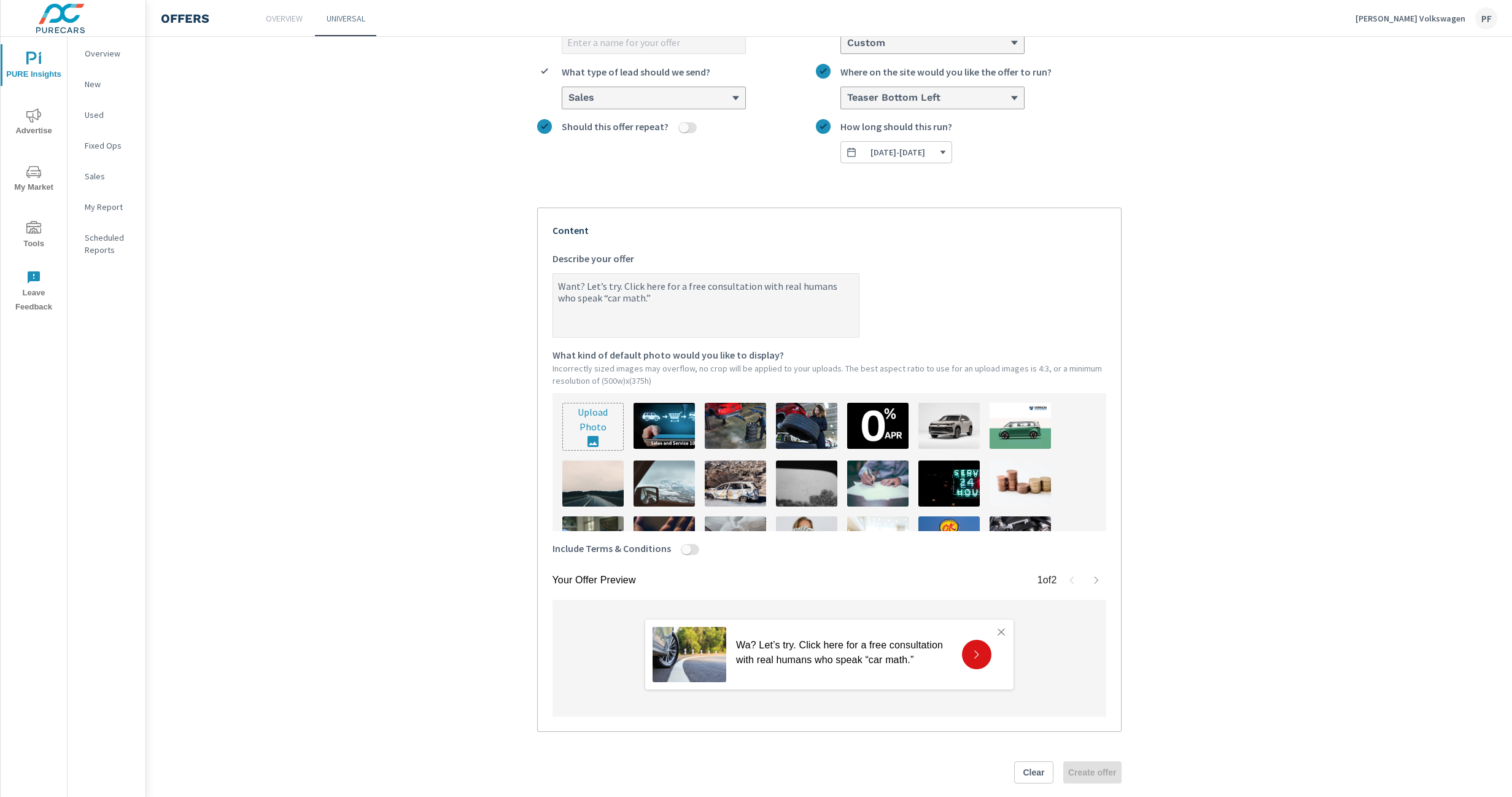
type textarea "x"
type textarea "Want a? Let’s try. Click here for a free consultation with real humans who spea…"
type textarea "x"
type textarea "Want a ? Let’s try. Click here for a free consultation with real humans who spe…"
type textarea "x"
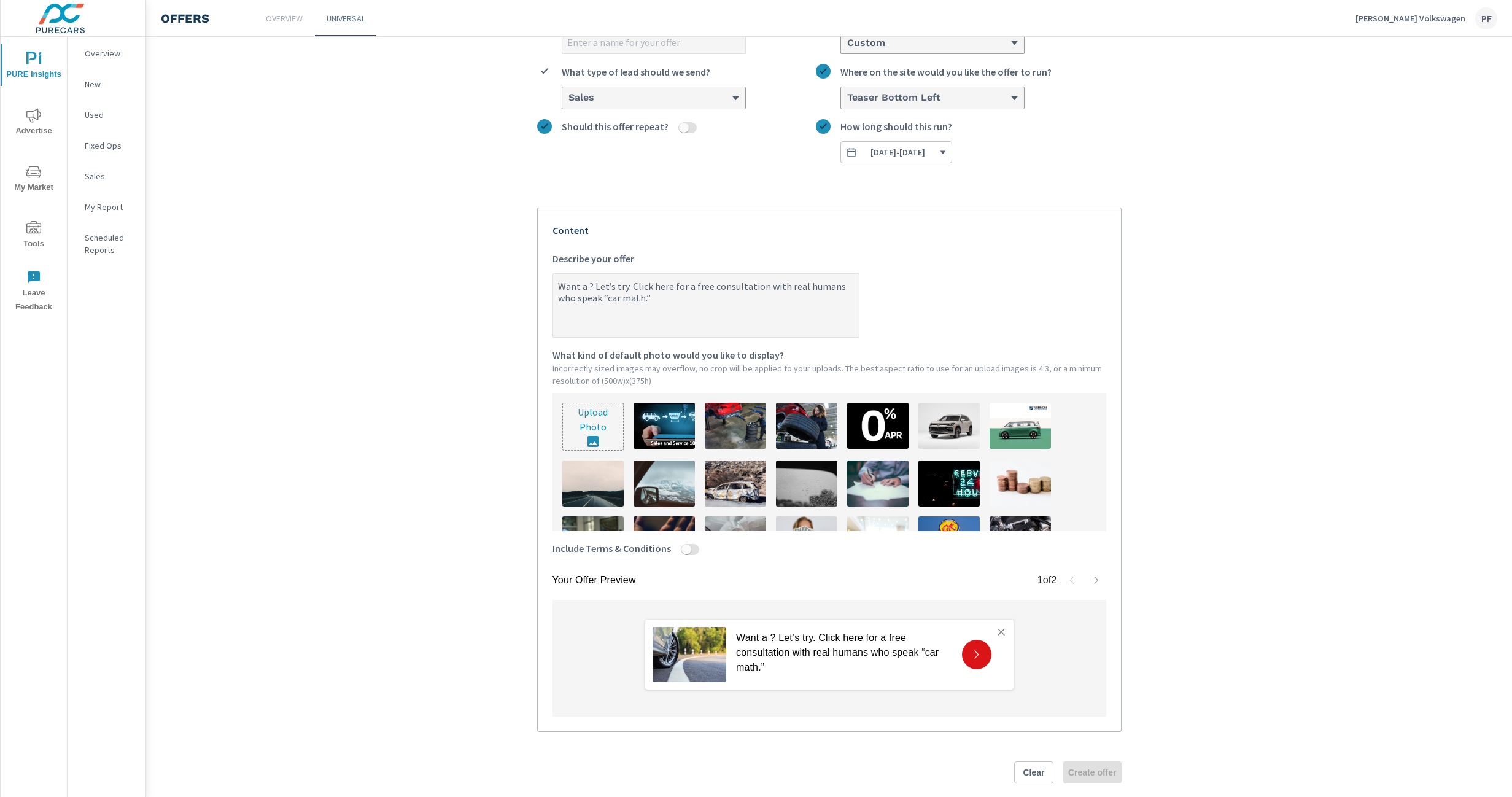
type textarea "Want a L? Let’s try. Click here for a free consultation with real humans who sp…"
type textarea "x"
type textarea "Want a Lo? Let’s try. Click here for a free consultation with real humans who s…"
type textarea "x"
type textarea "Want a Low? Let’s try. Click here for a free consultation with real humans who …"
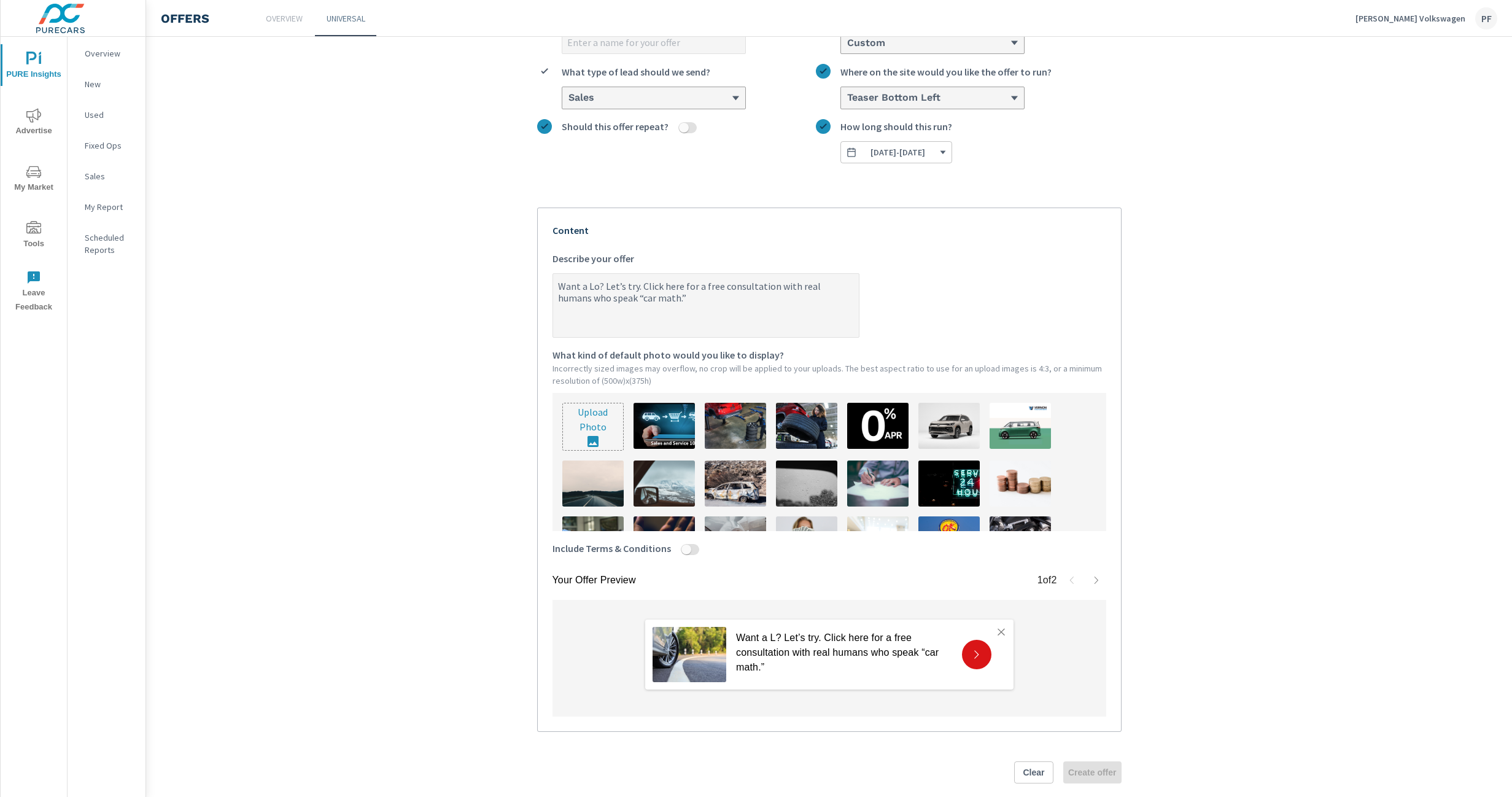
type textarea "x"
type textarea "Want a Lowe? Let’s try. Click here for a free consultation with real humans who…"
type textarea "x"
type textarea "Want a Lower? Let’s try. Click here for a free consultation with real humans wh…"
type textarea "x"
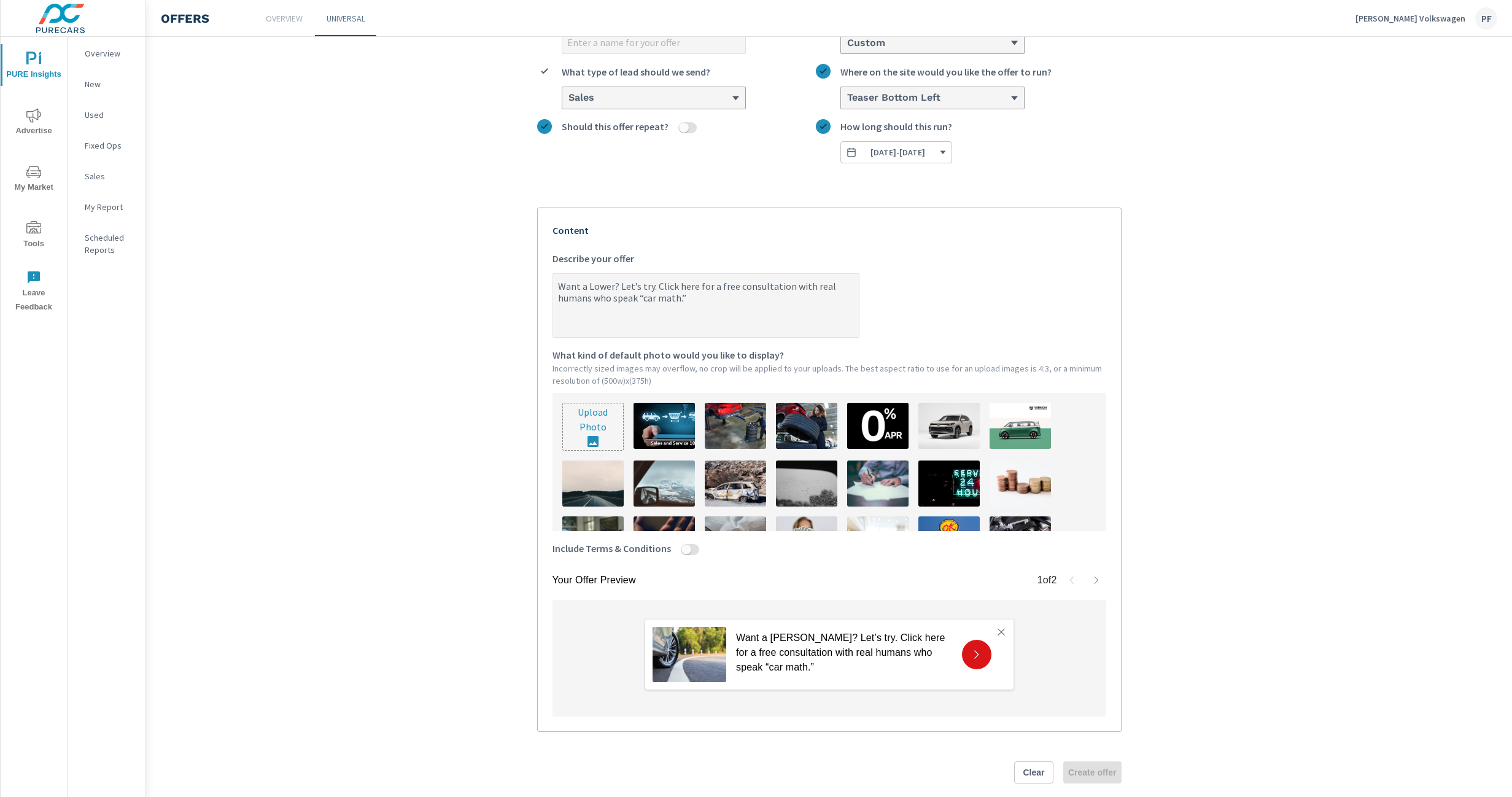
type textarea "Want a Lower ? Let’s try. Click here for a free consultation with real humans w…"
type textarea "x"
type textarea "Want a Lower P? Let’s try. Click here for a free consultation with real humans …"
type textarea "x"
type textarea "Want a Lower Pa? Let’s try. Click here for a free consultation with real humans…"
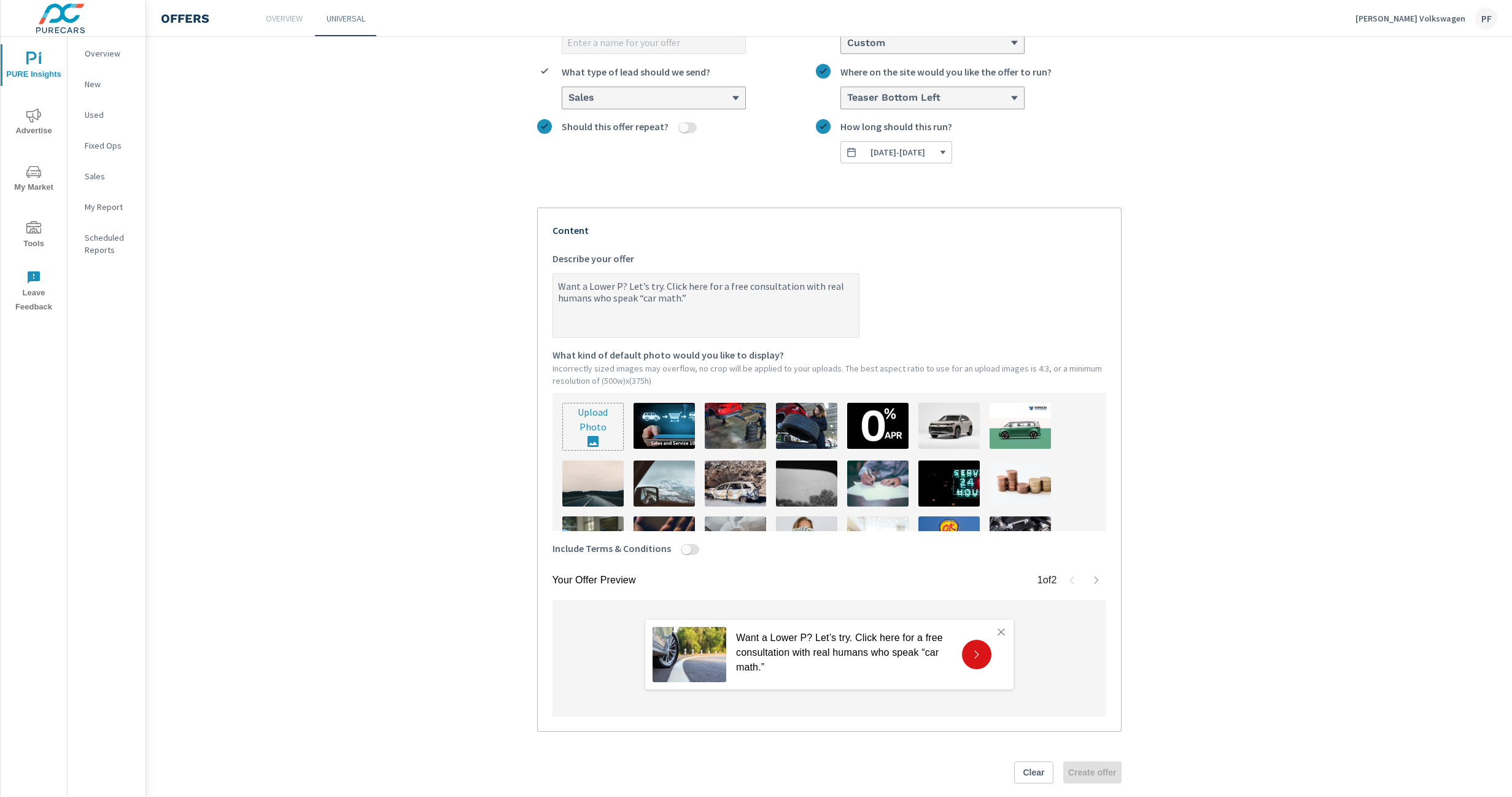
type textarea "x"
type textarea "Want a Lower Pay? Let’s try. Click here for a free consultation with real human…"
type textarea "x"
type textarea "Want a Lower Paym? Let’s try. Click here for a free consultation with real huma…"
type textarea "x"
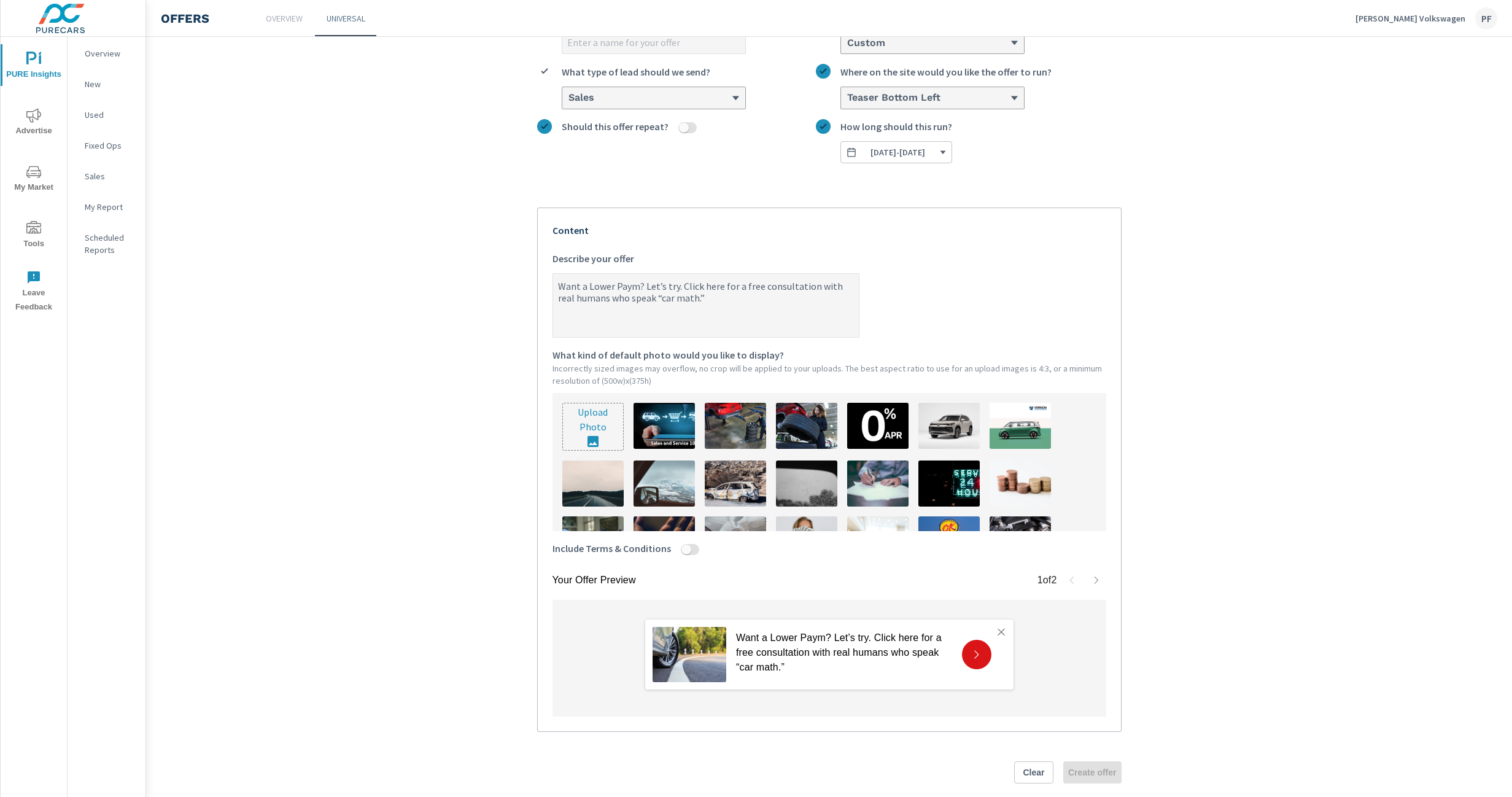
type textarea "Want a Lower Payme? Let’s try. Click here for a free consultation with real hum…"
type textarea "x"
type textarea "Want a Lower Paymen? Let’s try. Click here for a free consultation with real hu…"
type textarea "x"
type textarea "Want a Lower Payment? Let’s try. Click here for a free consultation with real h…"
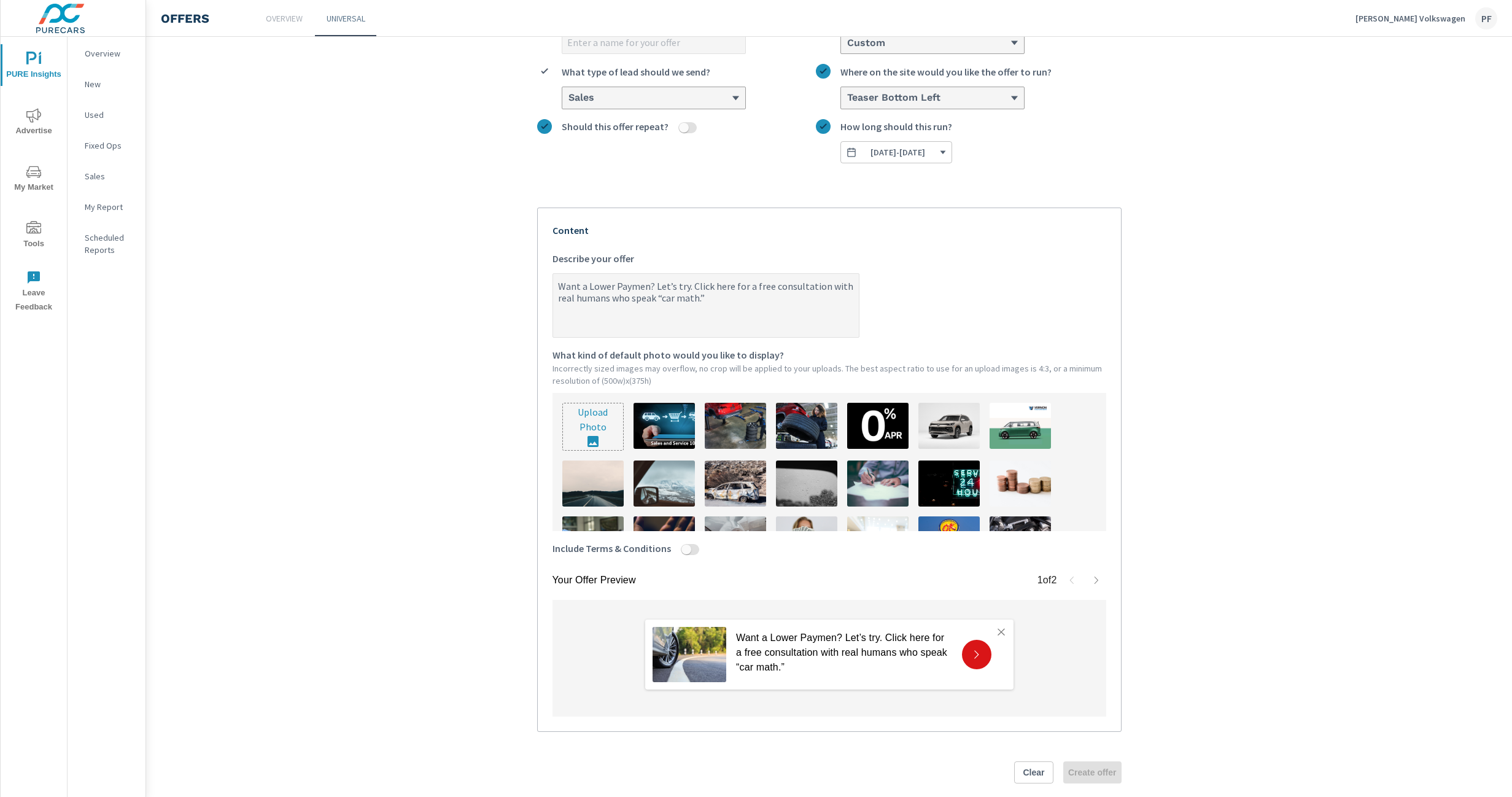
type textarea "x"
type textarea "Want a Lower Payment ? Let’s try. Click here for a free consultation with real …"
type textarea "x"
type textarea "Want a Lower Payment? Let’s try. Click here for a free consultation with real h…"
type textarea "x"
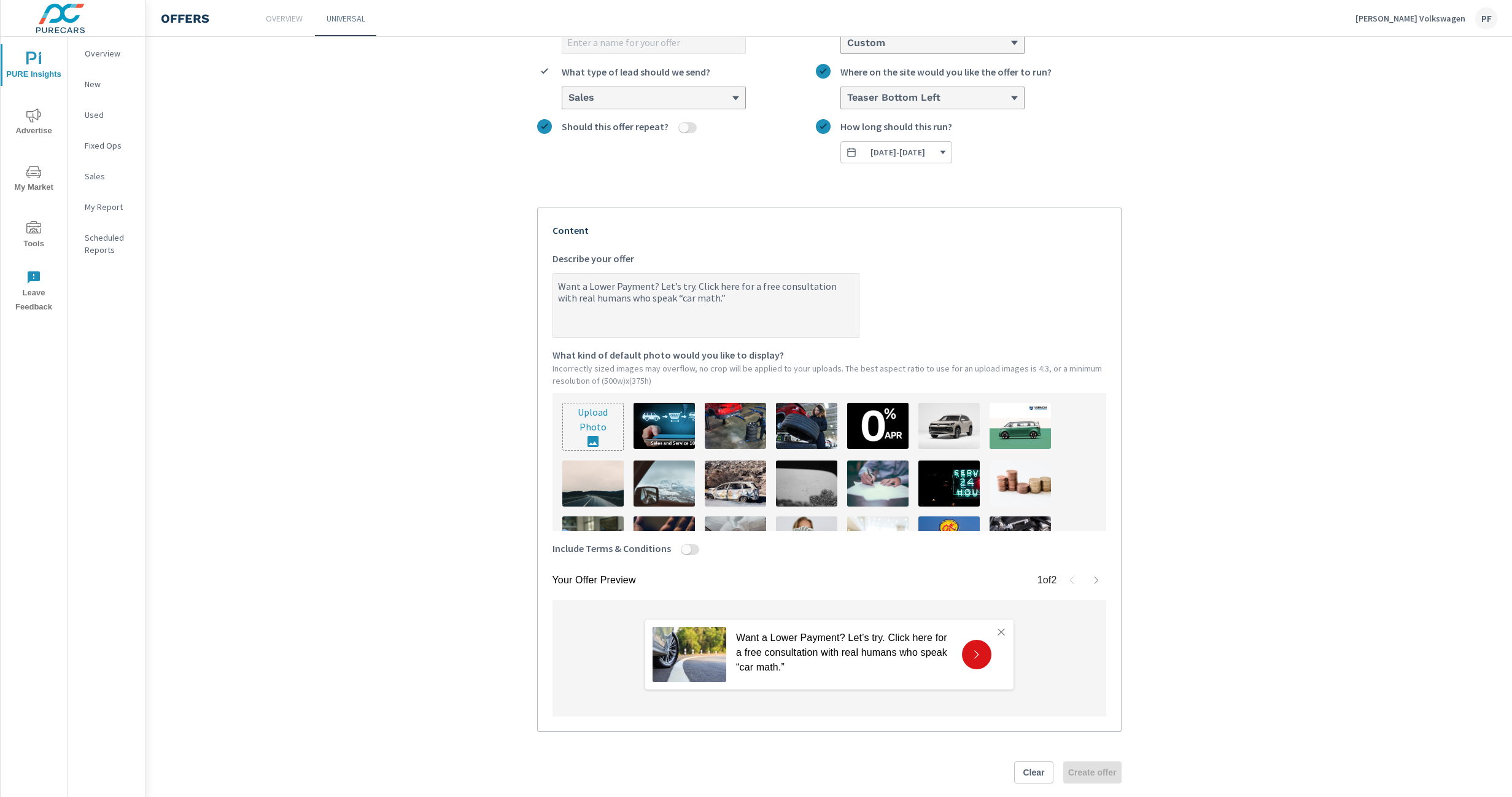
click at [695, 283] on textarea "Want a Lower Payment? Let’s try. Click here for a free consultation with real h…" at bounding box center [705, 306] width 305 height 61
type textarea "Want a Lower Payment? Let’s try.Click here for a free consultation with real hu…"
type textarea "x"
type textarea "Want a Lower Payment? Let’s tryClick here for a free consultation with real hum…"
type textarea "x"
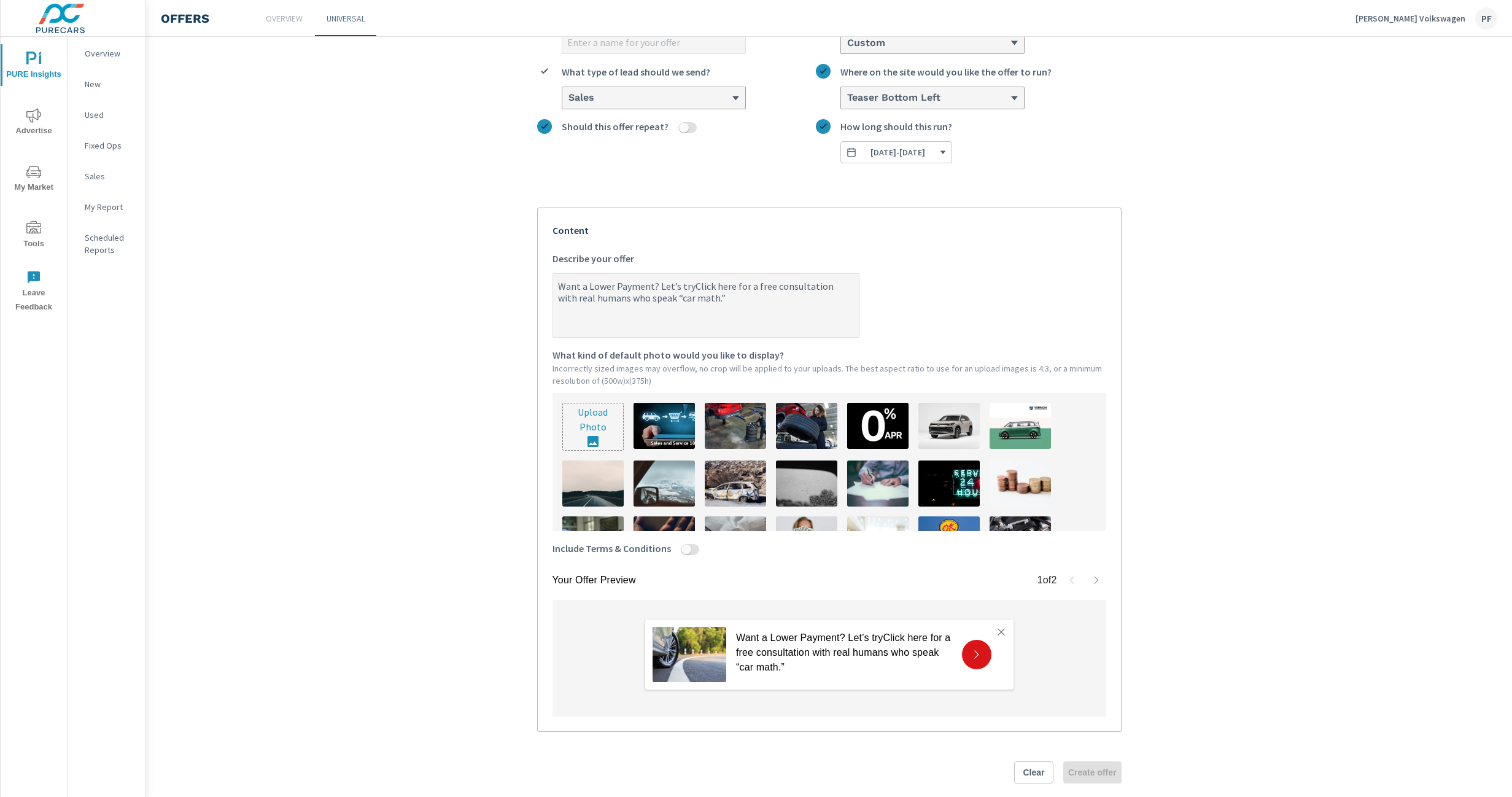
type textarea "Want a Lower Payment? Let’s trClick here for a free consultation with real huma…"
type textarea "x"
type textarea "Want a Lower Payment? Let’s tClick here for a free consultation with real human…"
type textarea "x"
type textarea "Want a Lower Payment? Let’s Click here for a free consultation with real humans…"
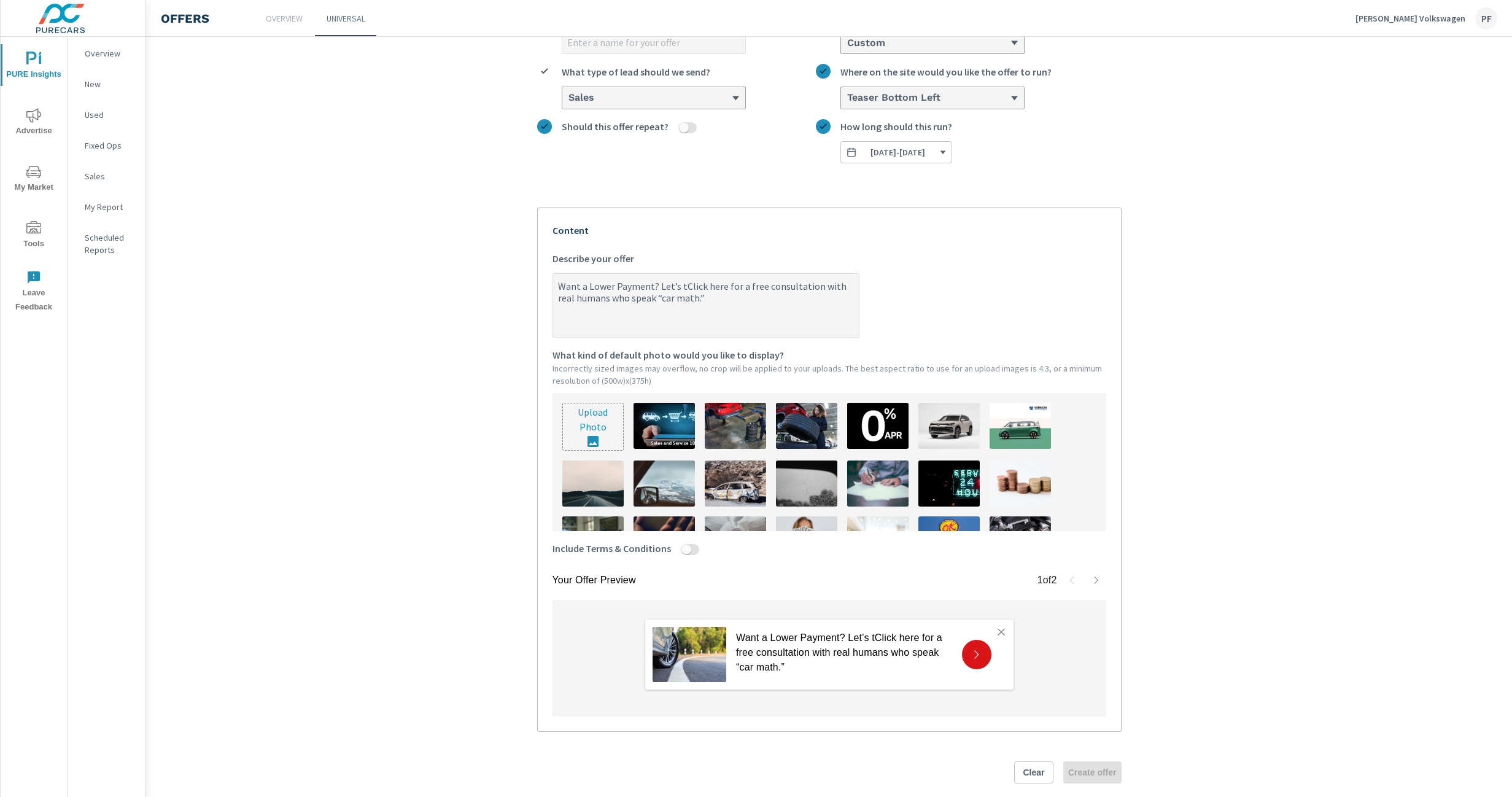
type textarea "x"
type textarea "Want a Lower Payment? Let’sClick here for a free consultation with real humans …"
type textarea "x"
type textarea "Want a Lower Payment? Let’Click here for a free consultation with real humans w…"
type textarea "x"
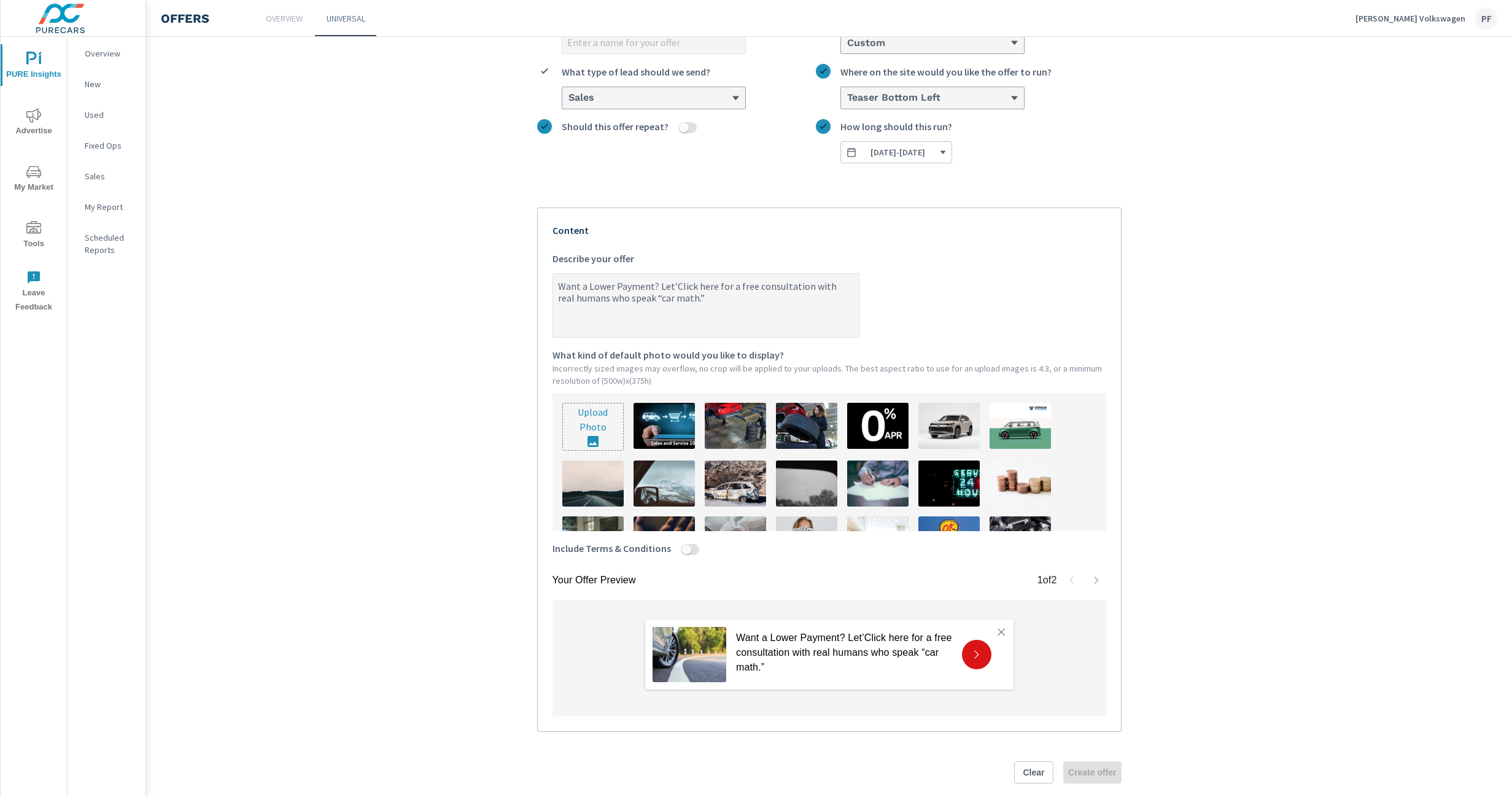
type textarea "Want a Lower Payment? LetClick here for a free consultation with real humans wh…"
type textarea "x"
type textarea "Want a Lower Payment? LeClick here for a free consultation with real humans who…"
type textarea "x"
type textarea "Want a Lower Payment? LClick here for a free consultation with real humans who …"
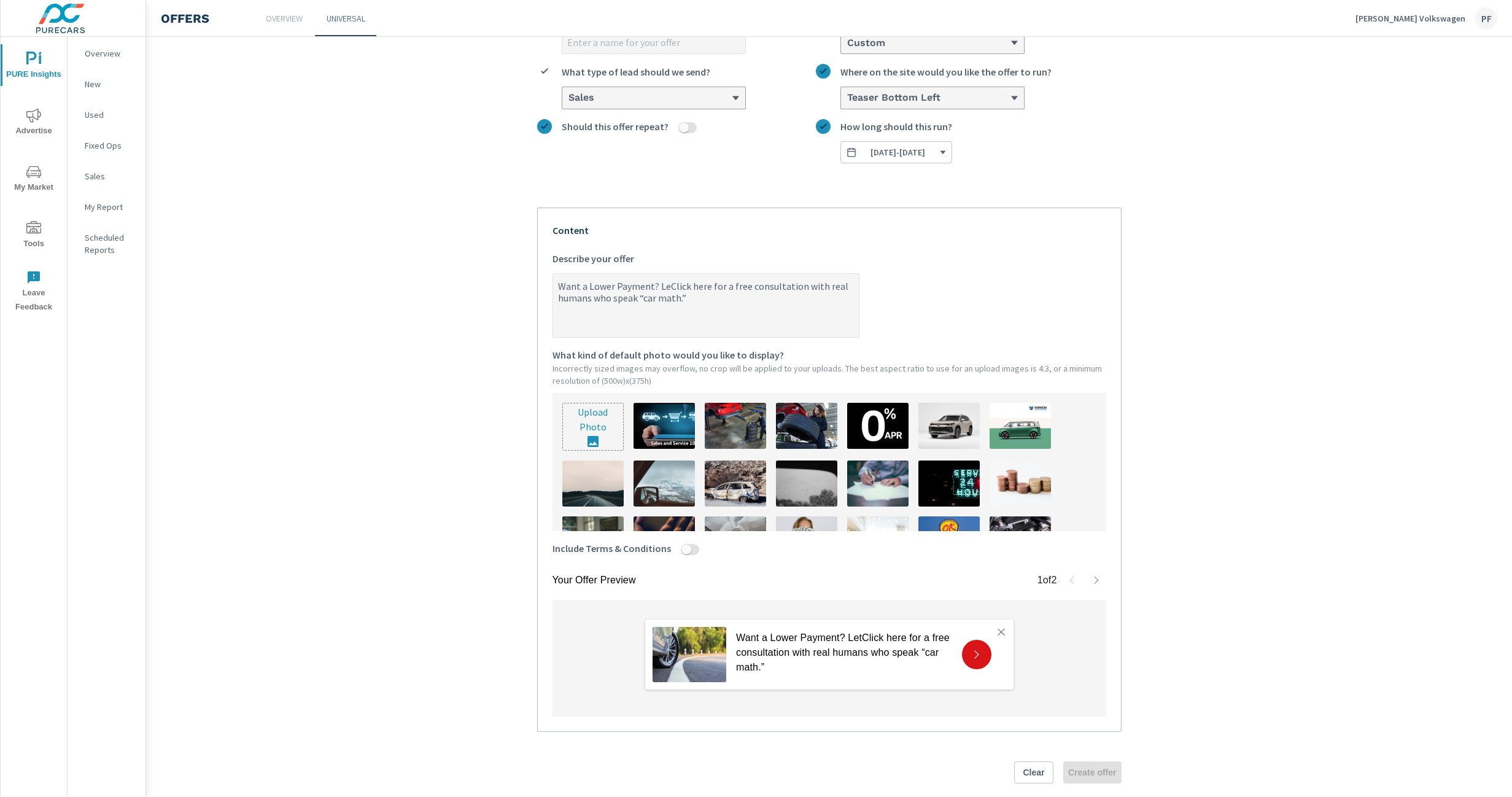
type textarea "x"
type textarea "Want a Lower Payment? Click here for a free consultation with real humans who s…"
type textarea "x"
type textarea "Want a Lower Payment? Click here for a free consultation with real humans who s…"
click at [431, 323] on section "Create an offer What do you want to call this offer? Custom What kind of offer …" at bounding box center [829, 376] width 1366 height 874
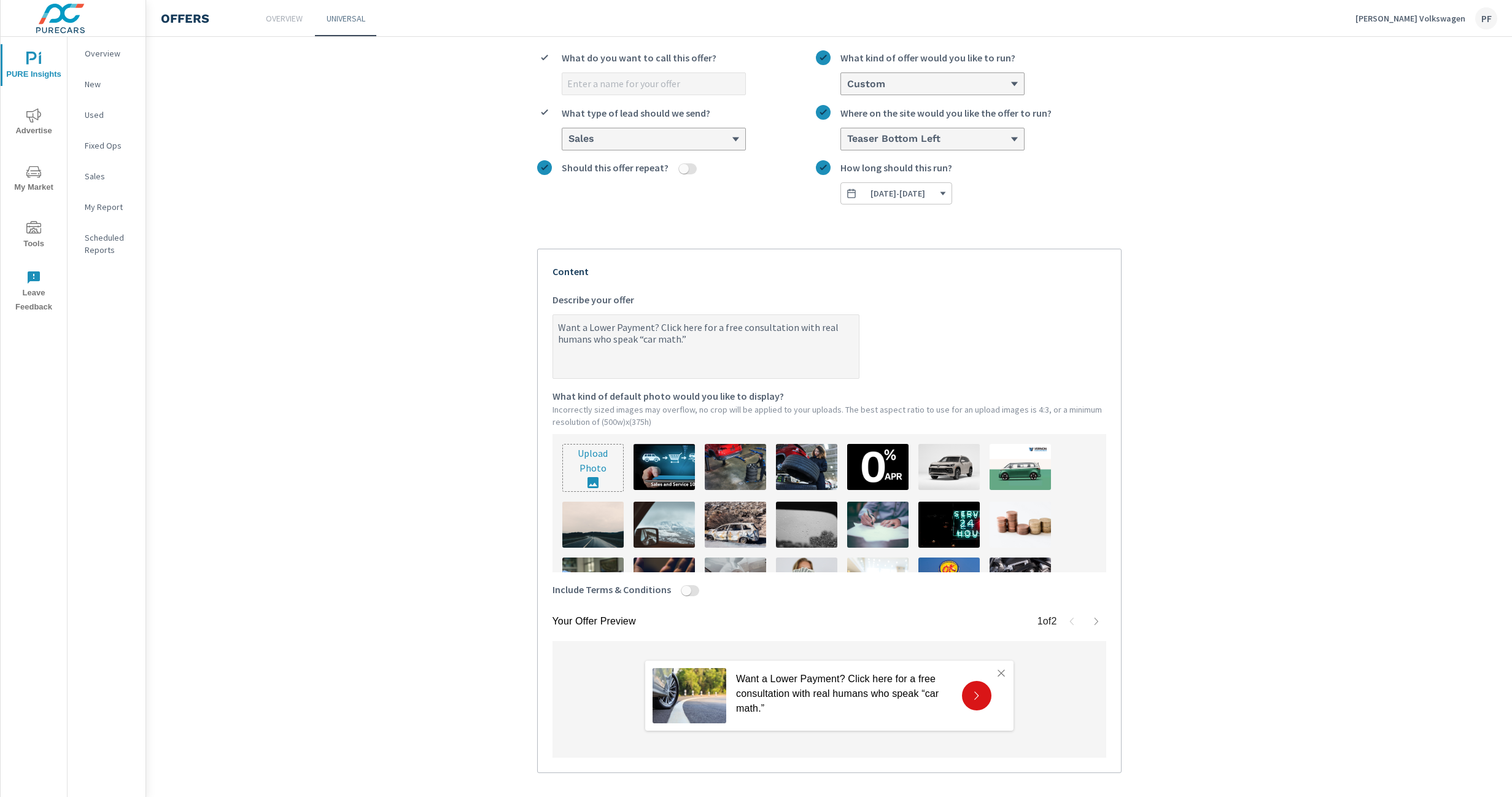
scroll to position [59, 0]
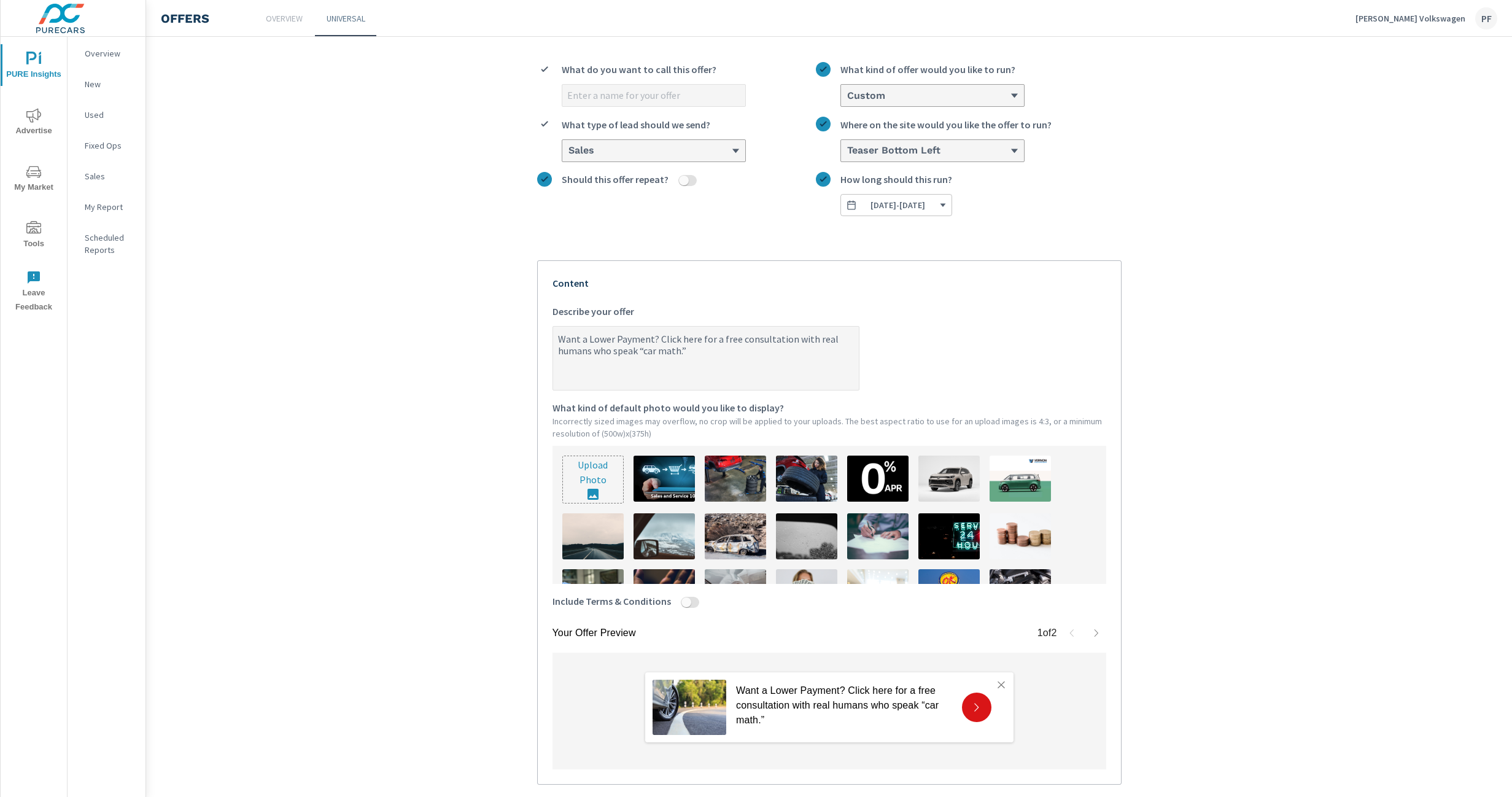
click at [931, 105] on div "Custom" at bounding box center [932, 95] width 183 height 21
click at [847, 101] on input "Custom What kind of offer would you like to run?" at bounding box center [847, 96] width 1 height 11
click at [872, 138] on p "Custom" at bounding box center [867, 142] width 33 height 15
click at [847, 101] on input "option Custom, selected. option Custom focused, 2 of 3. 3 results available. Us…" at bounding box center [847, 96] width 1 height 11
click at [952, 315] on label "Want a Lower Payment? Click here for a free consultation with real humans who s…" at bounding box center [829, 348] width 554 height 87
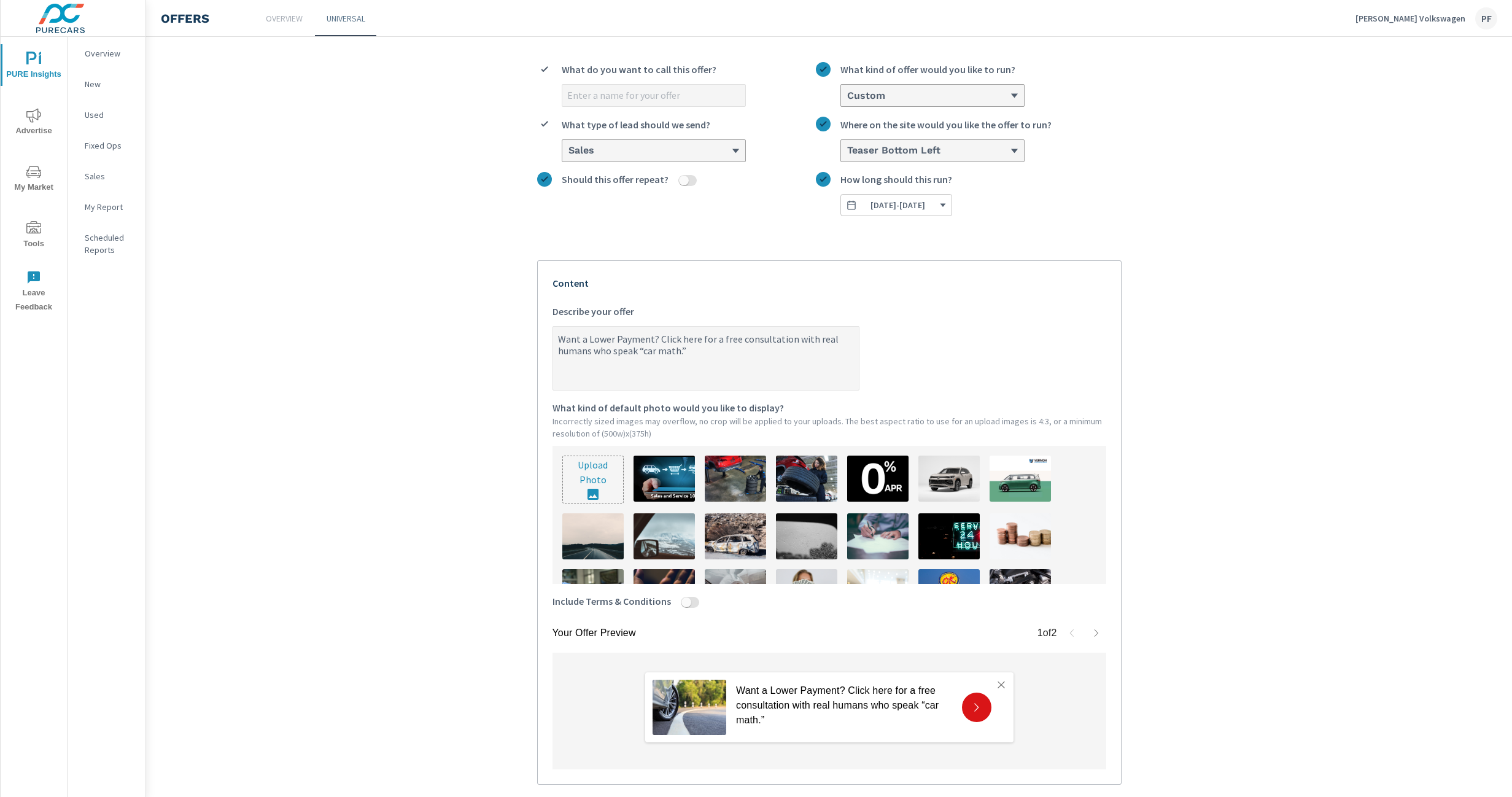
click at [858, 328] on textarea "Want a Lower Payment? Click here for a free consultation with real humans who s…" at bounding box center [705, 359] width 305 height 61
type textarea "x"
click at [894, 93] on div "Custom" at bounding box center [928, 96] width 164 height 12
click at [847, 93] on input "option Custom, selected. option Cash focused, 1 of 3. 3 results available. Use …" at bounding box center [847, 96] width 1 height 11
click at [882, 121] on li "Cash" at bounding box center [932, 120] width 183 height 23
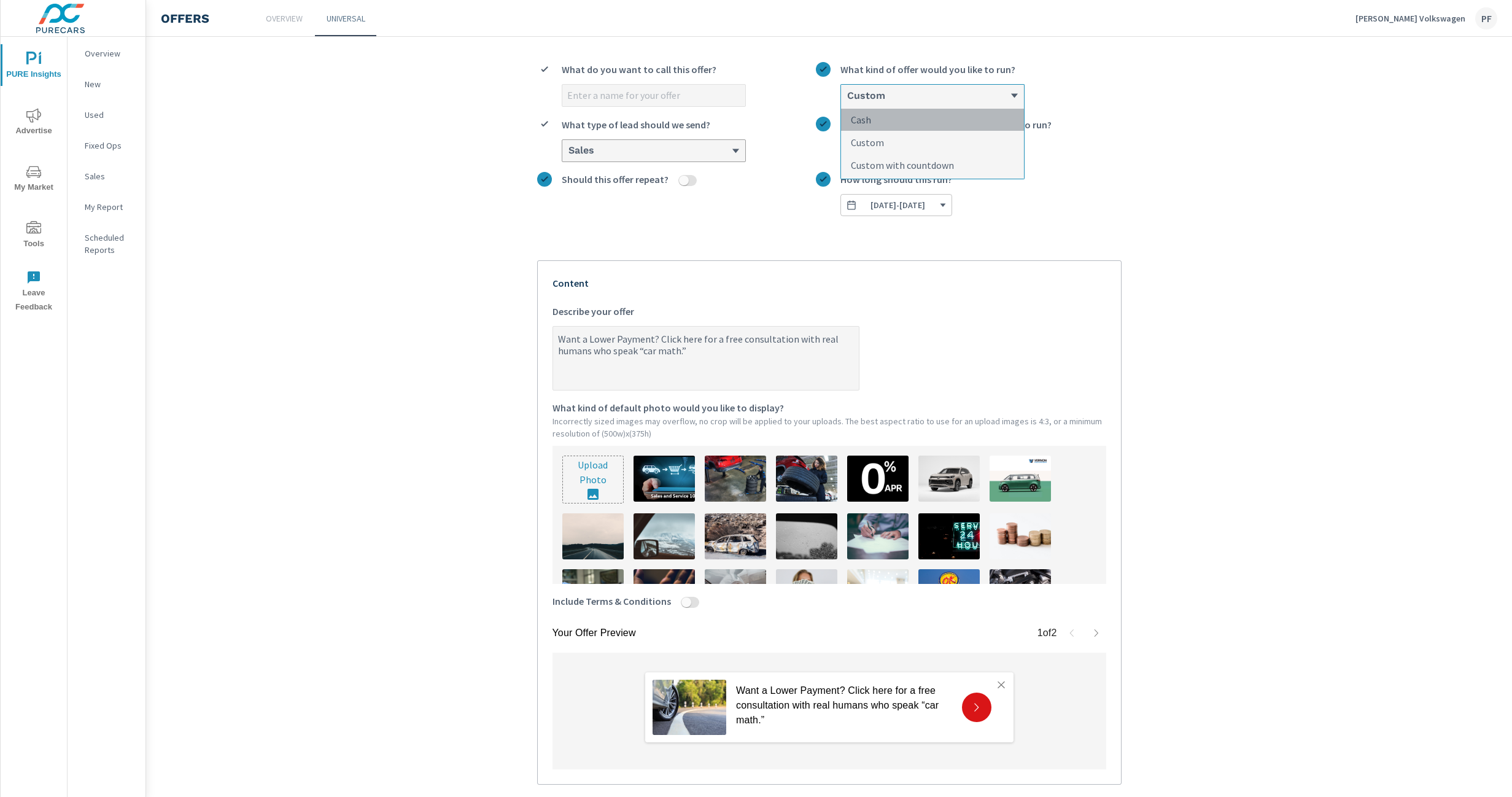
click at [847, 101] on input "option Custom, selected. option Cash focused, 1 of 3. 3 results available. Use …" at bounding box center [847, 96] width 1 height 11
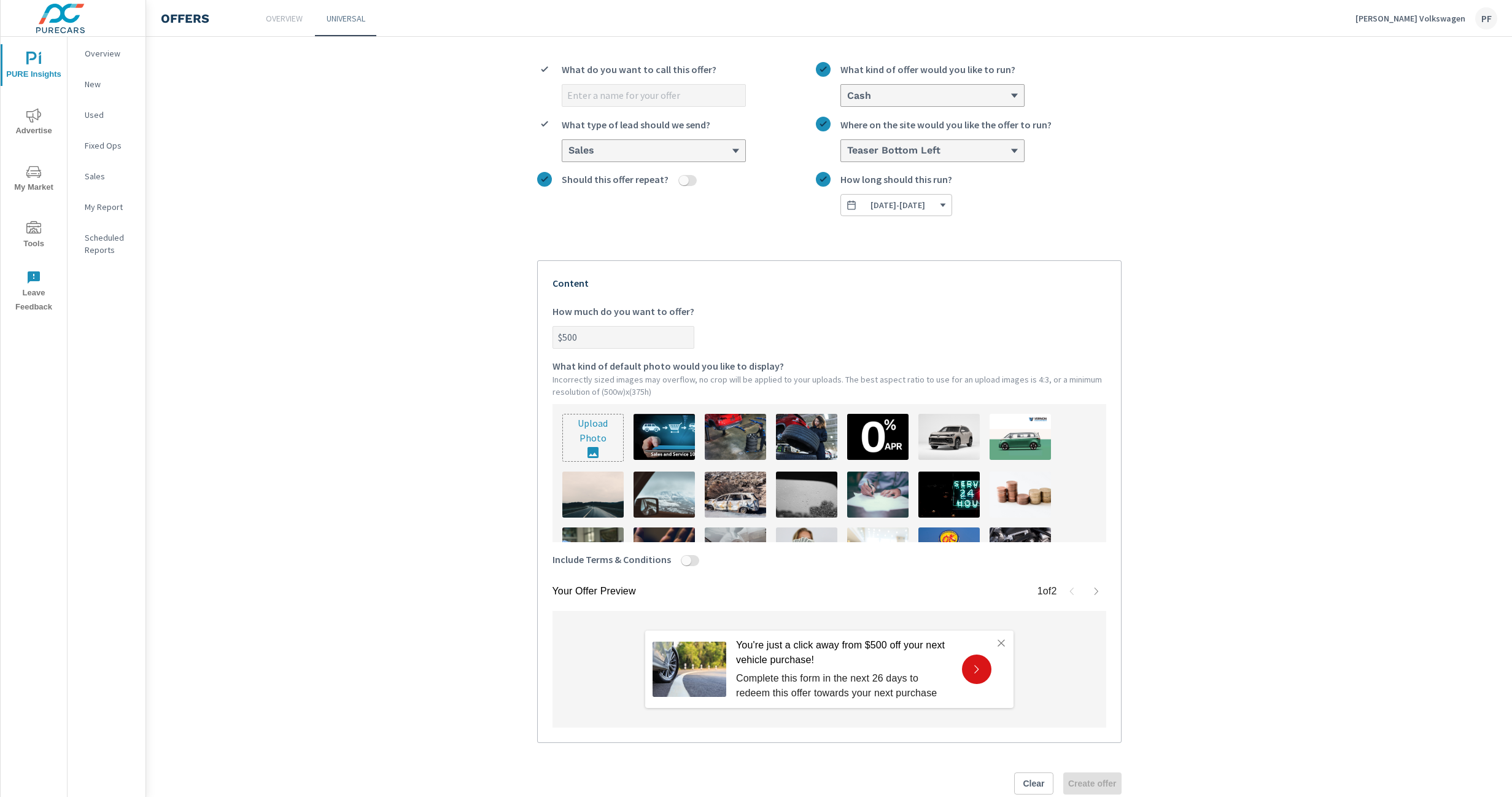
drag, startPoint x: 538, startPoint y: 312, endPoint x: 516, endPoint y: 304, distance: 23.4
click at [516, 304] on section "Create an offer What do you want to call this offer? option Cash, selected. 0 r…" at bounding box center [829, 408] width 1366 height 832
type input "$750"
click at [1182, 402] on section "Create an offer What do you want to call this offer? Cash What kind of offer wo…" at bounding box center [829, 408] width 1366 height 832
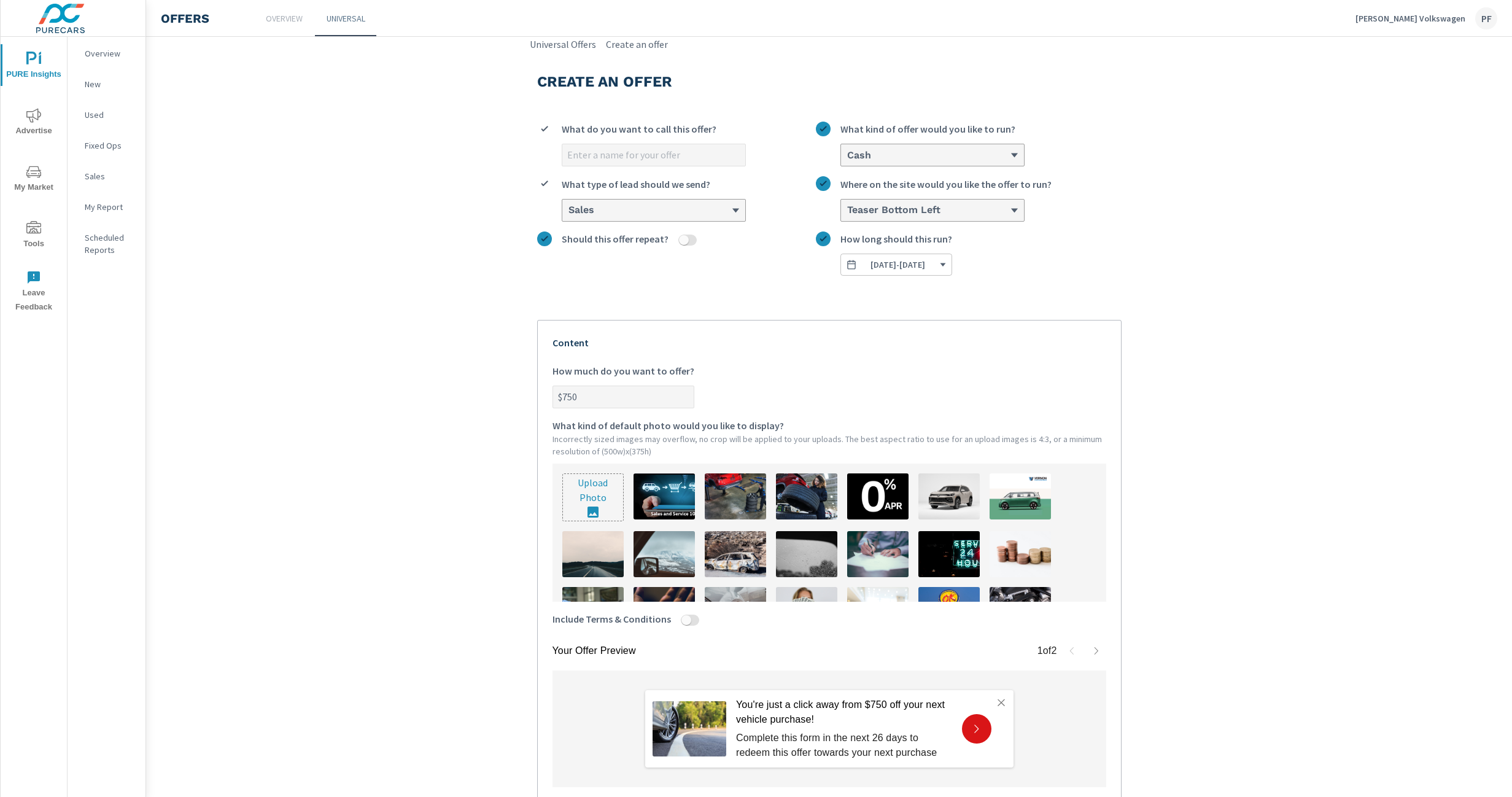
scroll to position [85, 0]
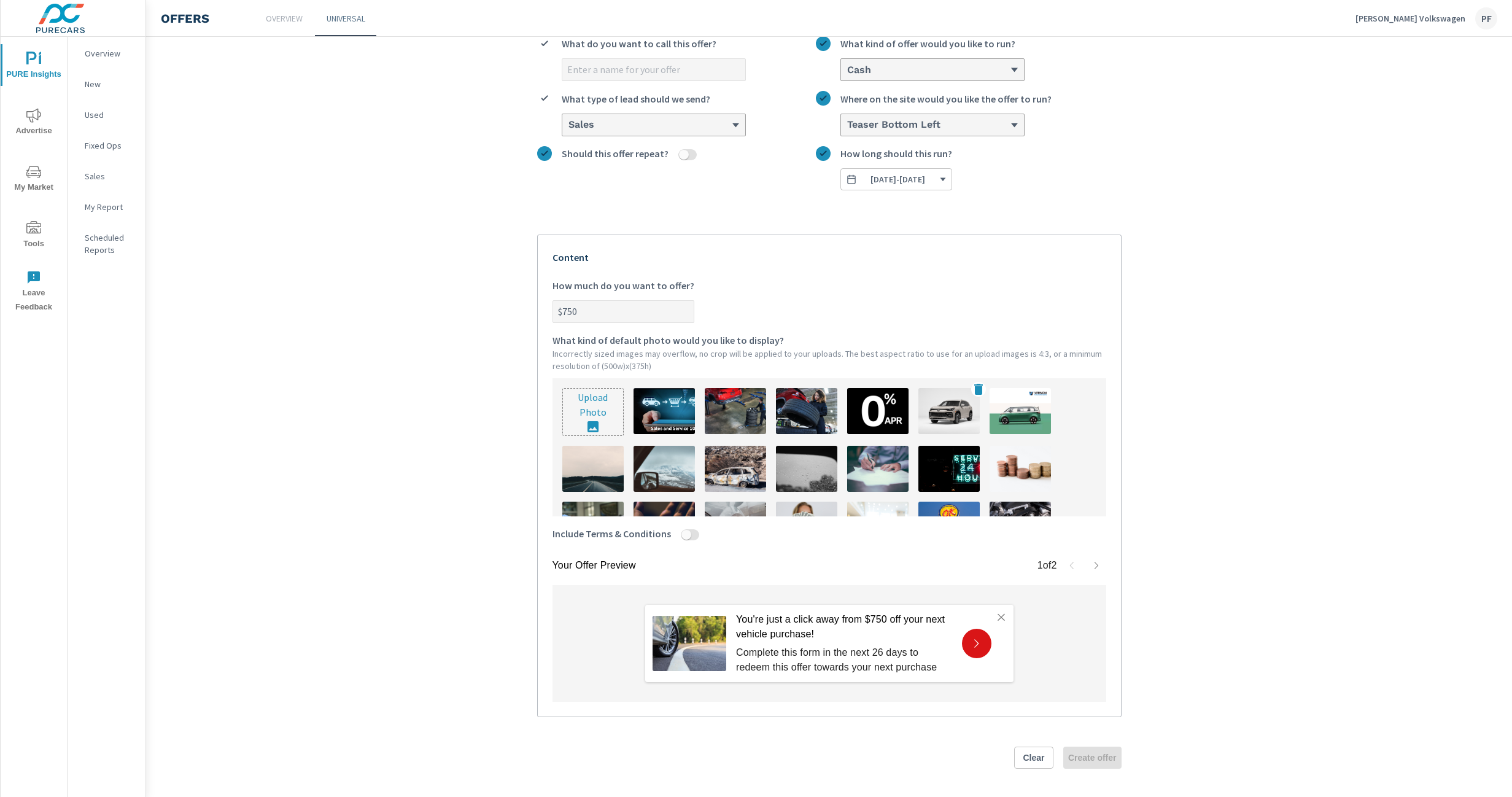
click at [946, 416] on img at bounding box center [949, 411] width 61 height 46
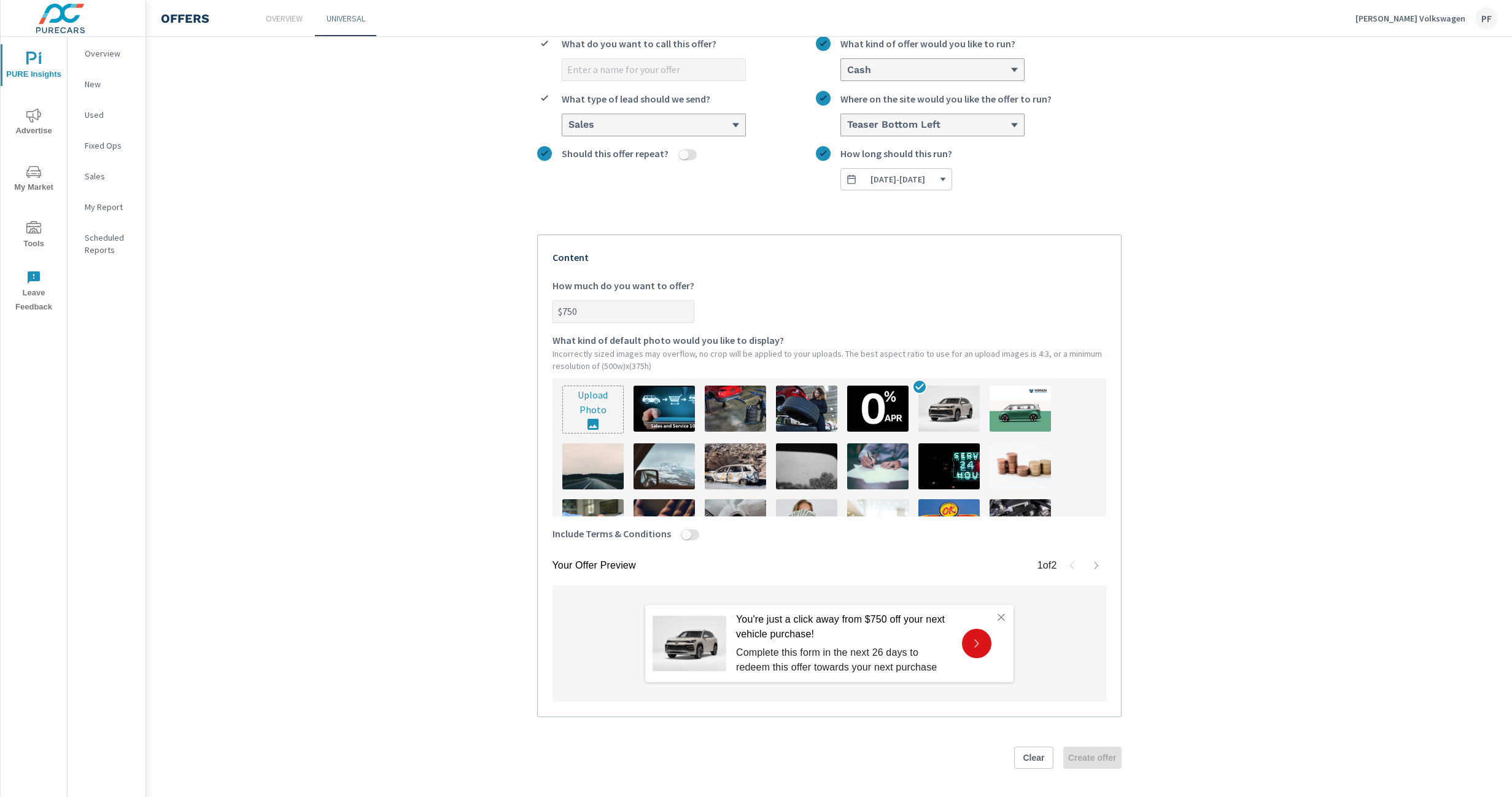
drag, startPoint x: 658, startPoint y: 73, endPoint x: 656, endPoint y: 83, distance: 10.2
click at [658, 74] on input "What do you want to call this offer?" at bounding box center [654, 70] width 183 height 21
type input "750 Savings"
click at [1097, 757] on span "Create offer" at bounding box center [1092, 758] width 49 height 11
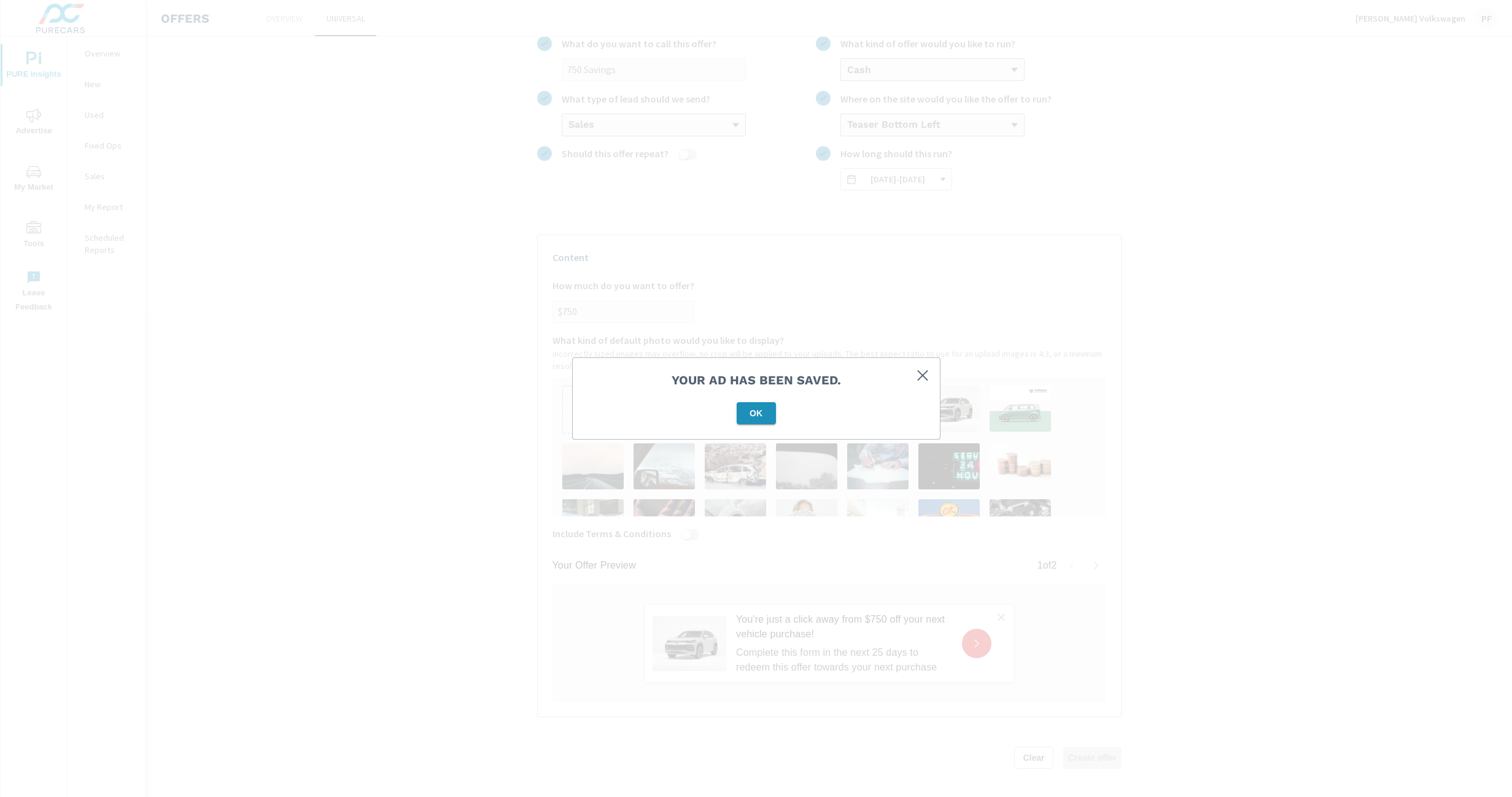
click at [741, 419] on button "OK" at bounding box center [756, 413] width 39 height 22
